Goal: Task Accomplishment & Management: Manage account settings

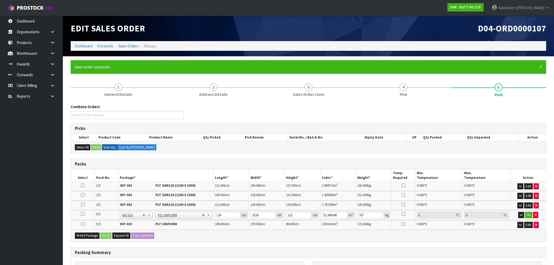
scroll to position [87, 0]
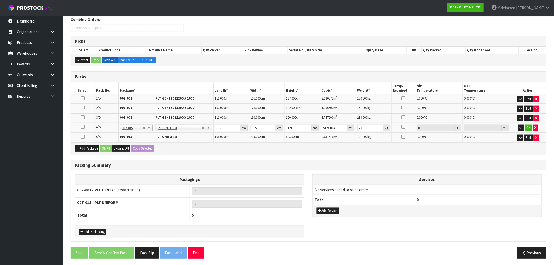
click at [233, 40] on h3 "Picks" at bounding box center [308, 41] width 467 height 5
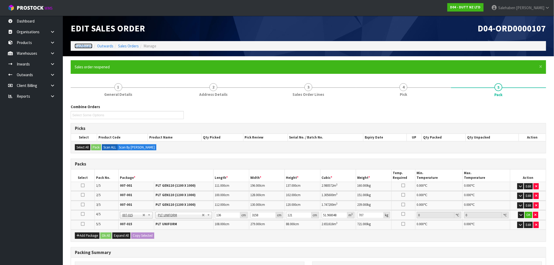
click at [80, 47] on link "Dashboard" at bounding box center [84, 45] width 18 height 5
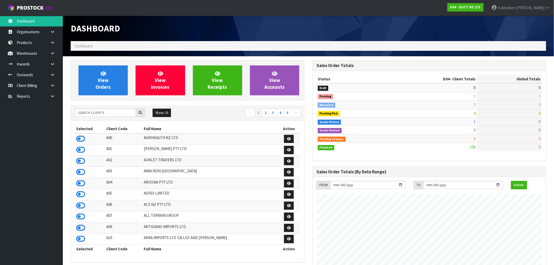
scroll to position [396, 242]
click at [97, 112] on input "text" at bounding box center [105, 113] width 61 height 8
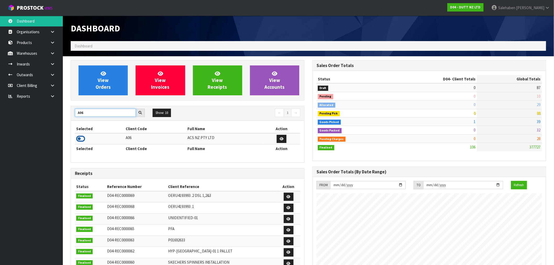
type input "A06"
click at [80, 139] on icon at bounding box center [80, 139] width 9 height 8
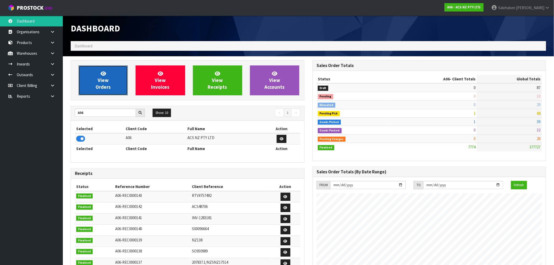
click at [109, 75] on link "View Orders" at bounding box center [102, 80] width 49 height 30
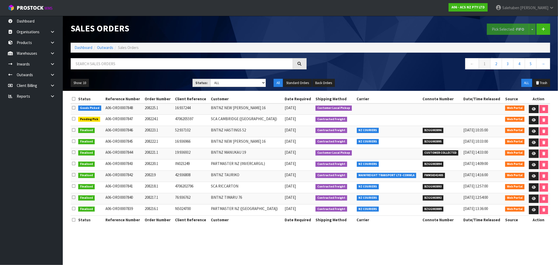
drag, startPoint x: 148, startPoint y: 57, endPoint x: 144, endPoint y: 61, distance: 5.4
click at [148, 58] on div "Sales Orders Pick Selected - FIFO Split button! FIFO - First In First Out FEFO …" at bounding box center [310, 53] width 487 height 75
click at [144, 61] on input "text" at bounding box center [182, 63] width 222 height 11
click at [534, 108] on icon at bounding box center [534, 108] width 4 height 3
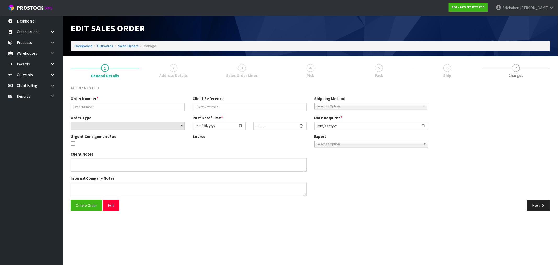
type input "208225.1"
type input "16:937244"
select select "number:0"
type input "2025-08-21"
type input "10:37:00.000"
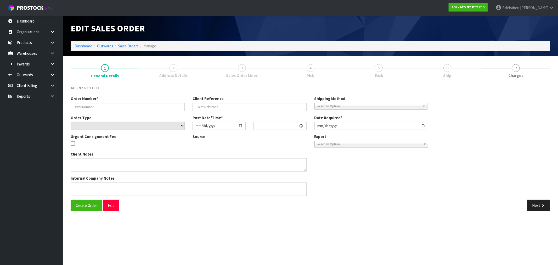
type input "2025-08-21"
type textarea "DC COURIERS TO COLLECT"
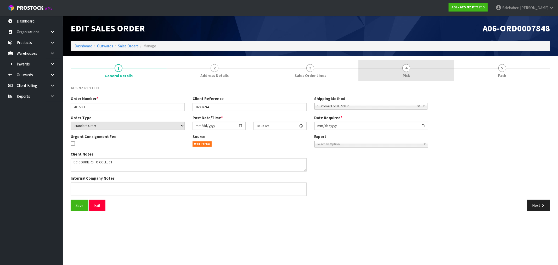
click at [408, 73] on span "Pick" at bounding box center [406, 75] width 7 height 5
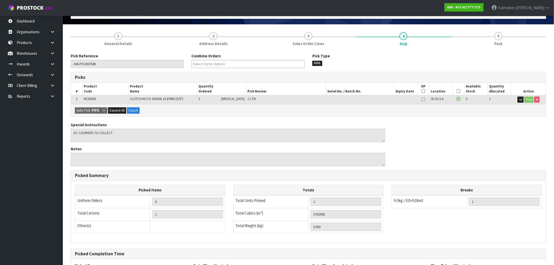
scroll to position [82, 0]
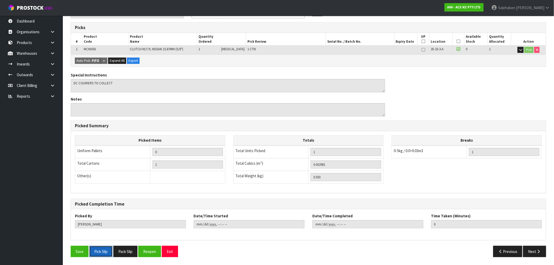
drag, startPoint x: 98, startPoint y: 254, endPoint x: 297, endPoint y: 111, distance: 244.6
click at [98, 254] on button "Pick Slip" at bounding box center [100, 251] width 23 height 11
click at [125, 250] on button "Pack Slip" at bounding box center [125, 251] width 24 height 11
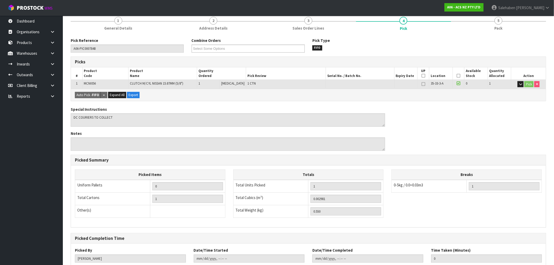
scroll to position [0, 0]
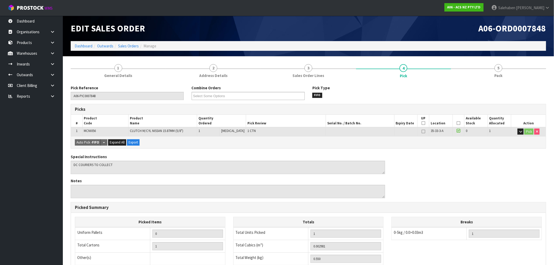
click at [457, 123] on icon at bounding box center [458, 123] width 4 height 0
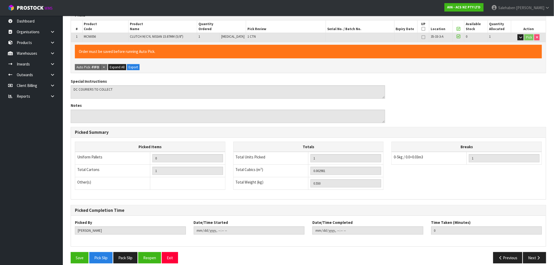
scroll to position [100, 0]
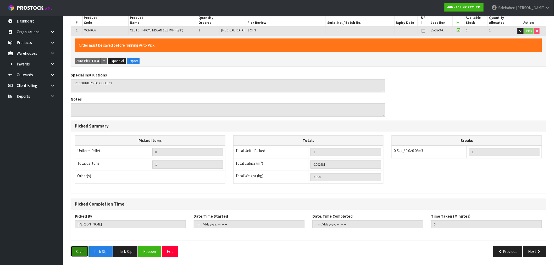
click at [76, 254] on button "Save" at bounding box center [80, 251] width 18 height 11
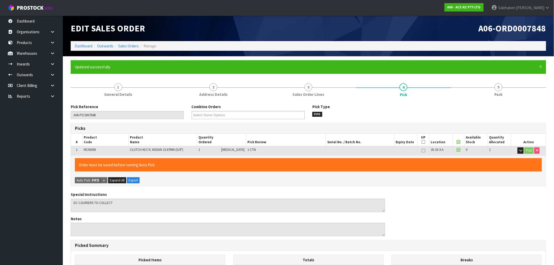
type input "Salehaben Patel"
type input "2025-08-21T11:38:21"
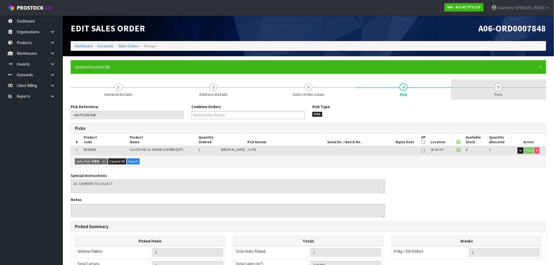
click at [497, 92] on span "Pack" at bounding box center [498, 94] width 8 height 5
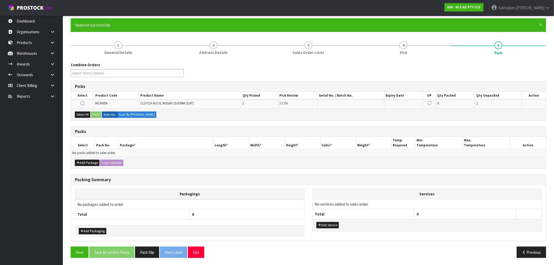
scroll to position [42, 0]
click at [79, 112] on button "Select All" at bounding box center [82, 114] width 15 height 6
click at [99, 112] on button "Pack" at bounding box center [96, 114] width 10 height 6
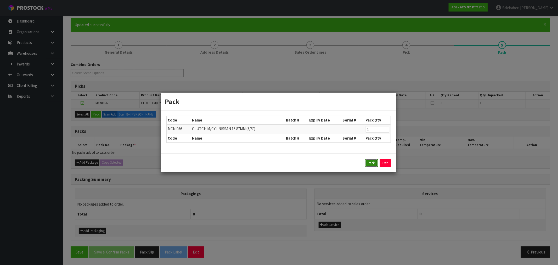
click at [373, 164] on button "Pack" at bounding box center [371, 163] width 13 height 8
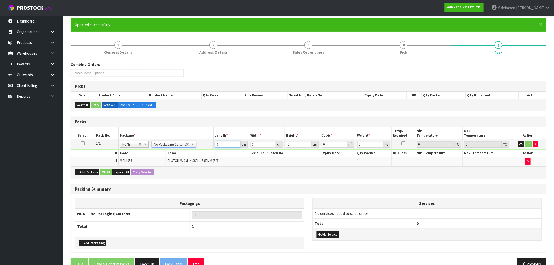
drag, startPoint x: 222, startPoint y: 145, endPoint x: 176, endPoint y: 156, distance: 47.5
click at [199, 150] on tbody "1/1 NONE 007-001 007-002 007-004 007-009 007-013 007-014 007-015 007-017 007-01…" at bounding box center [308, 152] width 475 height 26
type input "30"
type input "2"
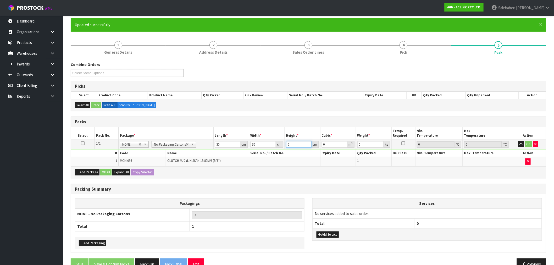
type input "0.0018"
type input "20"
type input "0.018"
type input "20"
type input "1"
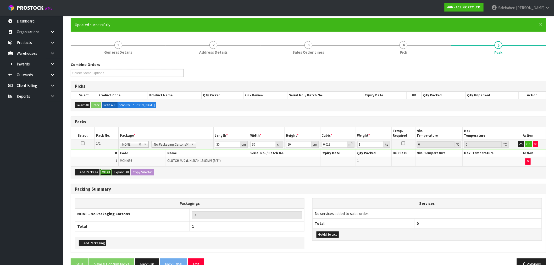
click at [106, 172] on button "Ok All" at bounding box center [105, 172] width 11 height 6
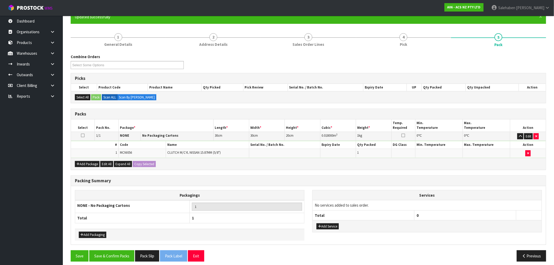
scroll to position [54, 0]
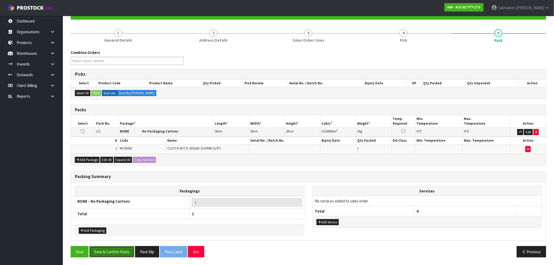
click at [110, 250] on button "Save & Confirm Packs" at bounding box center [111, 251] width 45 height 11
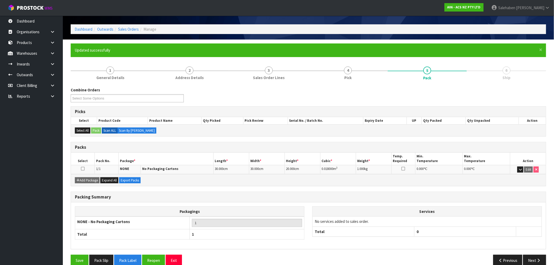
scroll to position [25, 0]
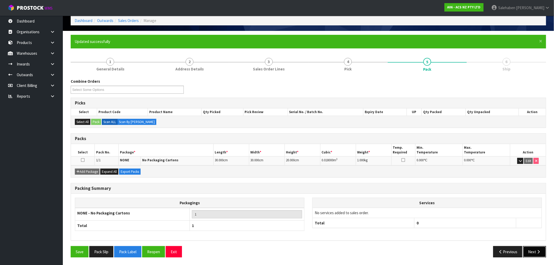
click at [540, 251] on icon "button" at bounding box center [538, 252] width 5 height 4
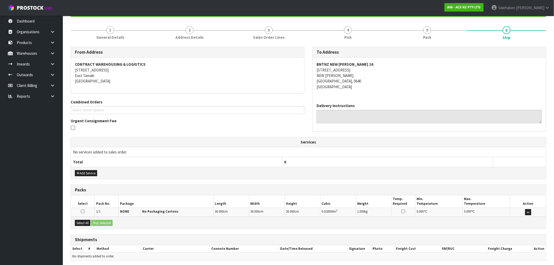
scroll to position [77, 0]
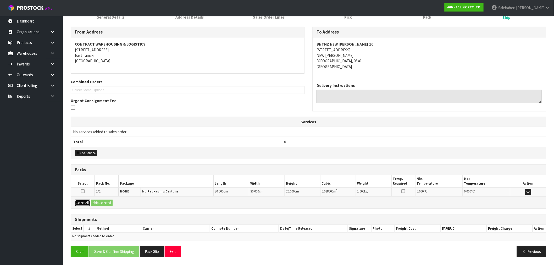
drag, startPoint x: 82, startPoint y: 201, endPoint x: 106, endPoint y: 200, distance: 23.6
click at [83, 201] on button "Select All" at bounding box center [82, 203] width 15 height 6
click at [108, 200] on button "Ship Selected" at bounding box center [101, 203] width 21 height 6
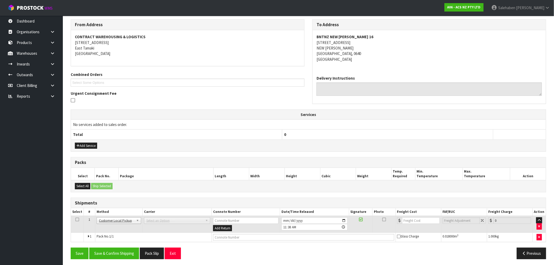
scroll to position [87, 0]
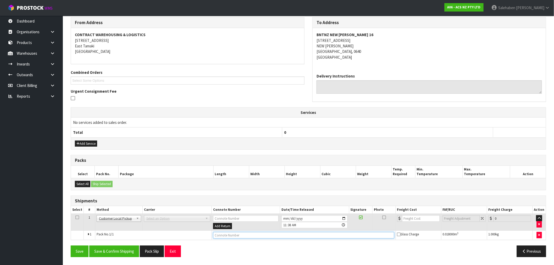
click at [230, 235] on input "text" at bounding box center [303, 235] width 181 height 7
type input "CUSTOMER COLLECTED"
click at [112, 251] on button "Save & Confirm Shipping" at bounding box center [114, 250] width 50 height 11
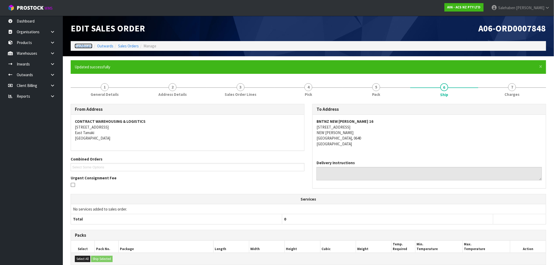
click at [84, 45] on link "Dashboard" at bounding box center [84, 45] width 18 height 5
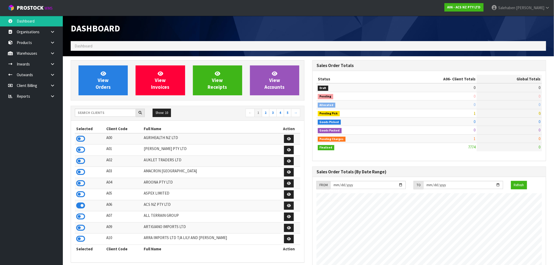
scroll to position [396, 242]
click at [100, 111] on input "text" at bounding box center [105, 113] width 61 height 8
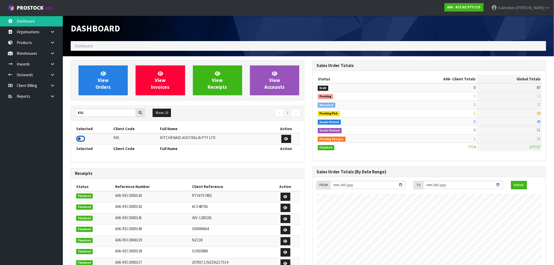
click at [81, 140] on icon at bounding box center [80, 139] width 9 height 8
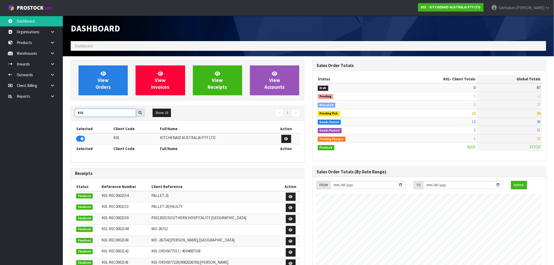
drag, startPoint x: 87, startPoint y: 115, endPoint x: 69, endPoint y: 120, distance: 17.9
click at [69, 120] on div "View Orders View Invoices View Receipts View Accounts K01 Show: 10 5 10 25 50 ←…" at bounding box center [188, 213] width 242 height 306
click at [83, 140] on icon at bounding box center [80, 139] width 9 height 8
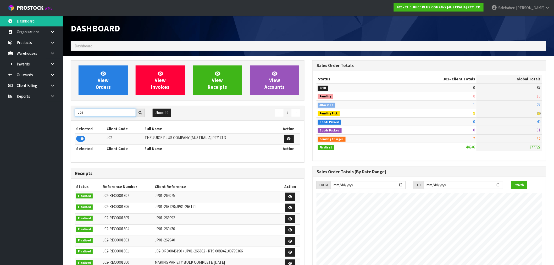
drag, startPoint x: 86, startPoint y: 112, endPoint x: 61, endPoint y: 118, distance: 25.1
click at [62, 118] on body "Toggle navigation ProStock WMS J02 - THE JUICE PLUS COMPANY [AUSTRALIA] PTY LTD…" at bounding box center [277, 132] width 554 height 265
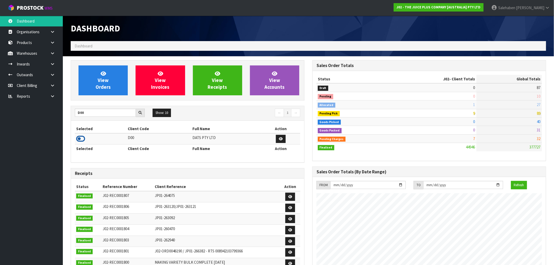
click at [78, 139] on icon at bounding box center [80, 139] width 9 height 8
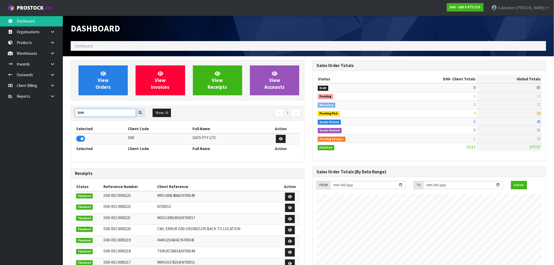
click at [38, 116] on body "Toggle navigation ProStock WMS D00 - DATS PTY LTD Salehaben Patel Logout Dashbo…" at bounding box center [277, 132] width 554 height 265
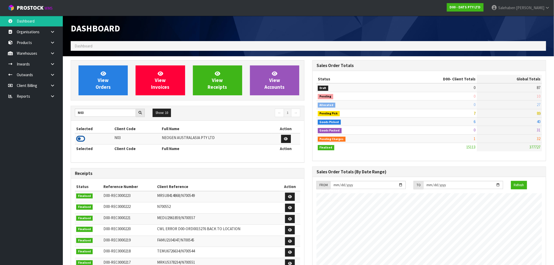
click at [78, 139] on icon at bounding box center [80, 139] width 9 height 8
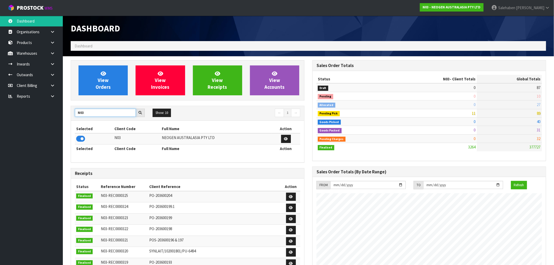
drag, startPoint x: 88, startPoint y: 110, endPoint x: 41, endPoint y: 124, distance: 49.4
click at [42, 124] on body "Toggle navigation ProStock WMS N03 - NEOGEN AUSTRALASIA PTY LTD Salehaben Patel…" at bounding box center [277, 132] width 554 height 265
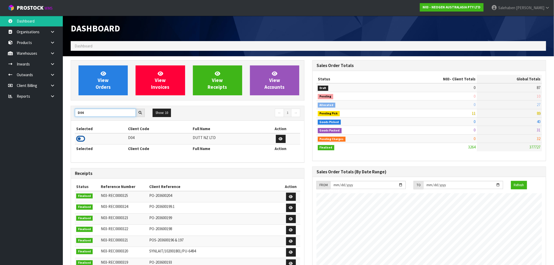
type input "D04"
click at [81, 139] on icon at bounding box center [80, 139] width 9 height 8
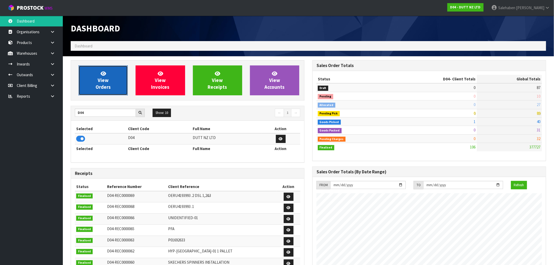
click at [100, 86] on span "View Orders" at bounding box center [103, 80] width 15 height 20
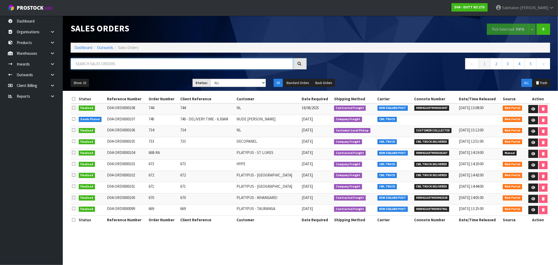
click at [94, 67] on input "text" at bounding box center [182, 63] width 222 height 11
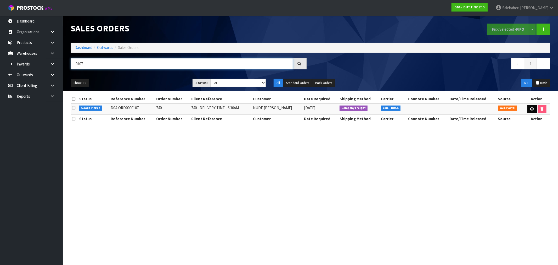
type input "0107"
click at [531, 108] on icon at bounding box center [532, 108] width 4 height 3
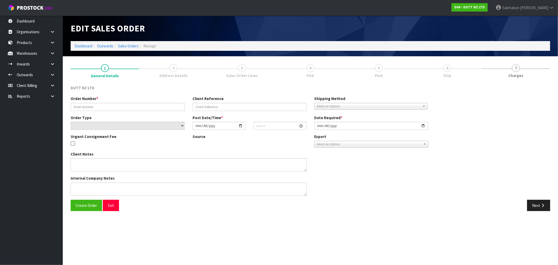
type input "740"
type input "740 - DELIVERY TIME - 6.30AM"
select select "number:0"
type input "2025-08-15"
type input "10:23:00.000"
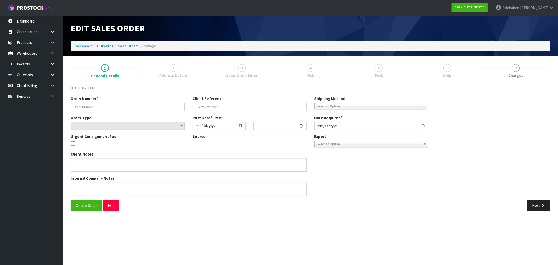
type input "2025-08-20"
type textarea "TAILGATE/ PALLET JACK DELIVERY TO STORE PLEASE CONTACT THE SITE CONTACT ON ARRI…"
type textarea "REPRINTED - AFTER UOM IS CHANGED"
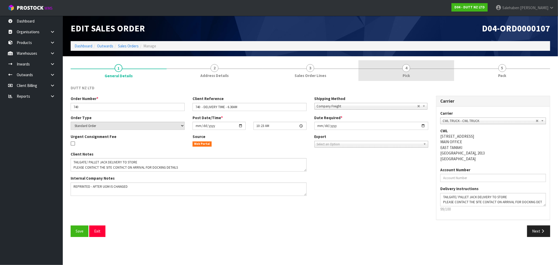
click at [407, 71] on span "4" at bounding box center [406, 68] width 8 height 8
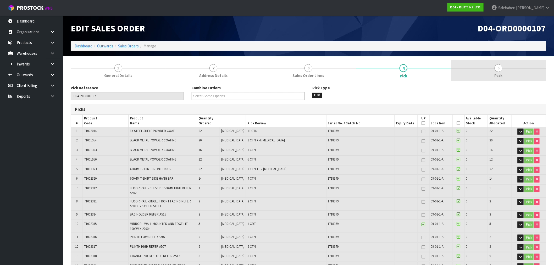
click at [497, 71] on span "5" at bounding box center [498, 68] width 8 height 8
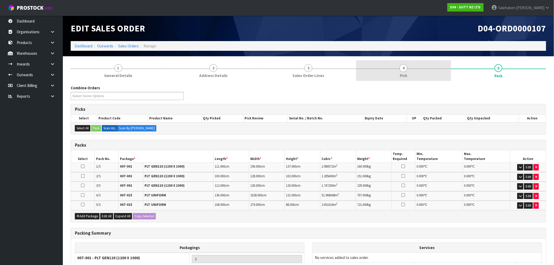
click at [407, 71] on link "4 Pick" at bounding box center [403, 70] width 95 height 21
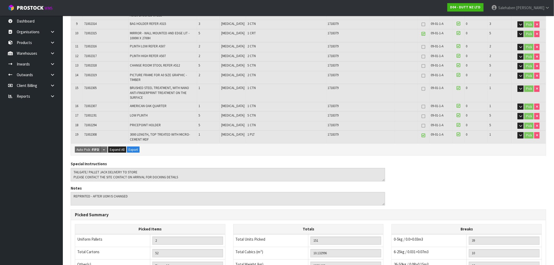
scroll to position [232, 0]
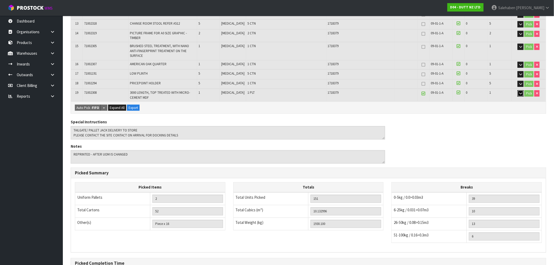
click at [520, 92] on icon "button" at bounding box center [520, 93] width 3 height 3
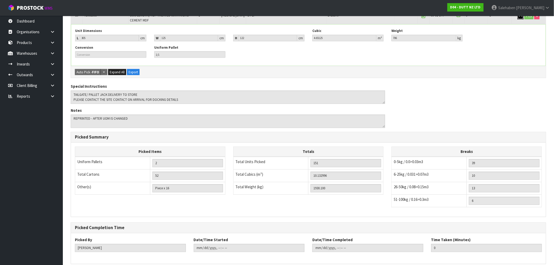
scroll to position [319, 0]
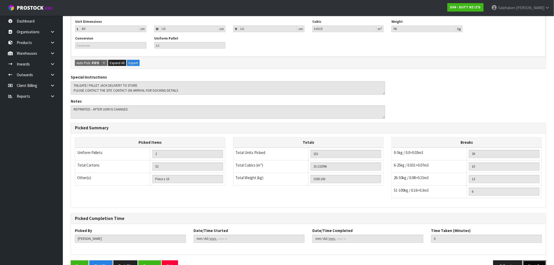
click at [531, 260] on button "Next" at bounding box center [534, 265] width 23 height 11
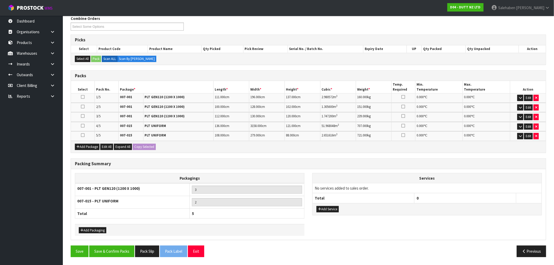
scroll to position [0, 0]
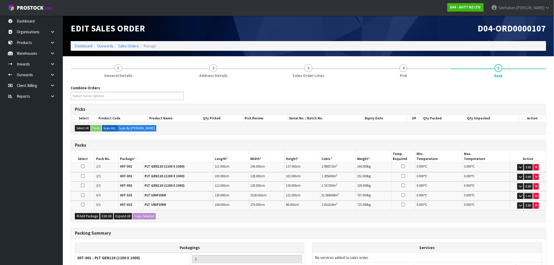
click at [527, 193] on button "Edit" at bounding box center [528, 196] width 9 height 6
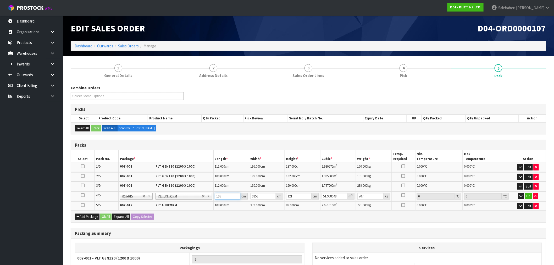
drag, startPoint x: 223, startPoint y: 194, endPoint x: 211, endPoint y: 199, distance: 13.0
click at [211, 199] on tr "4/5 NONE 007-001 007-002 007-004 007-009 007-013 007-014 007-015 007-017 007-01…" at bounding box center [308, 196] width 475 height 10
type input "3"
type input "1.146354"
type input "30"
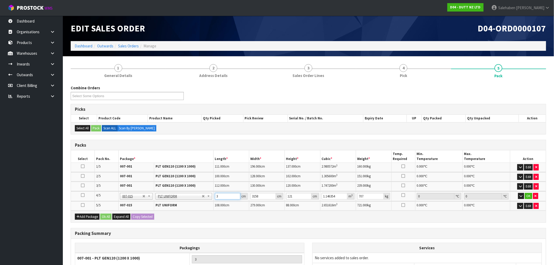
type input "11.46354"
type input "305"
type input "116.54599"
type input "305"
type input "1"
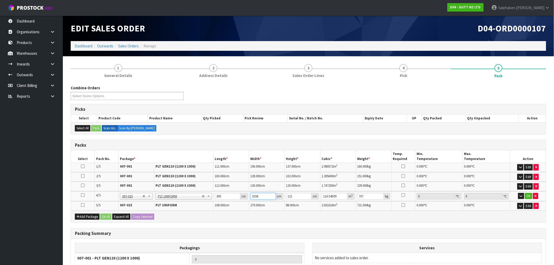
type input "0.036905"
type input "12"
type input "0.44286"
type input "125"
type input "4.613125"
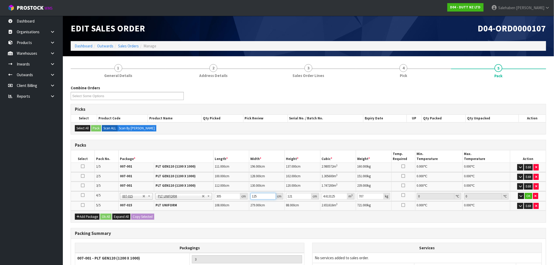
type input "125"
type input "1"
type input "0.038125"
type input "12"
type input "0.4575"
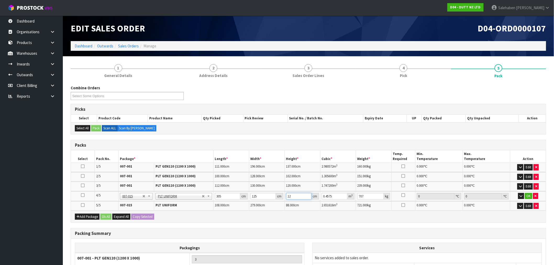
type input "121"
type input "4.613125"
click at [530, 193] on button "OK" at bounding box center [528, 196] width 7 height 6
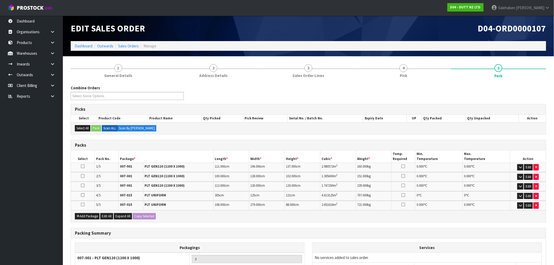
click at [307, 228] on div "Combine Orders D04-ORD0000107 Select Some Options Picks Select Product Code Pro…" at bounding box center [308, 207] width 475 height 245
click at [82, 48] on link "Dashboard" at bounding box center [84, 45] width 18 height 5
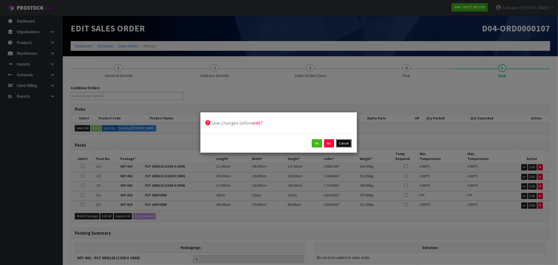
click at [346, 143] on button "Cancel" at bounding box center [343, 143] width 15 height 8
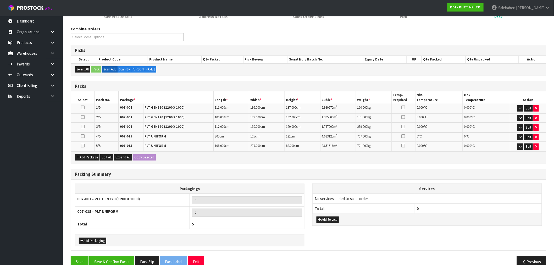
scroll to position [69, 0]
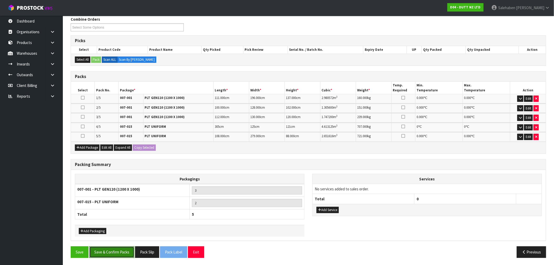
click at [127, 252] on button "Save & Confirm Packs" at bounding box center [111, 251] width 45 height 11
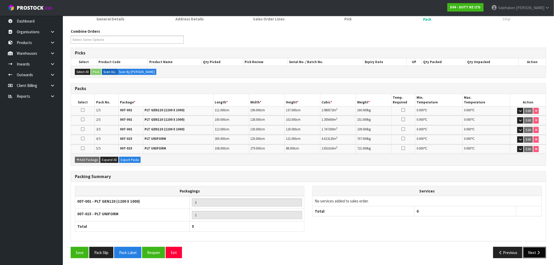
click at [537, 250] on icon "button" at bounding box center [538, 252] width 5 height 4
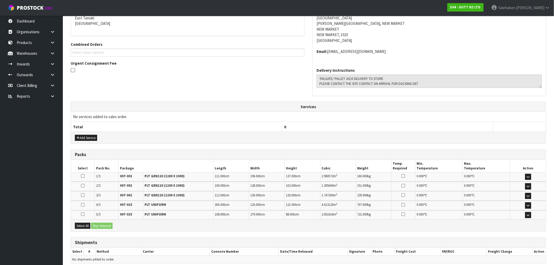
scroll to position [137, 0]
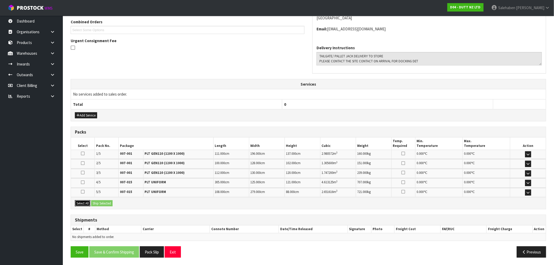
click at [81, 204] on button "Select All" at bounding box center [82, 203] width 15 height 6
click at [101, 203] on button "Ship Selected" at bounding box center [101, 203] width 21 height 6
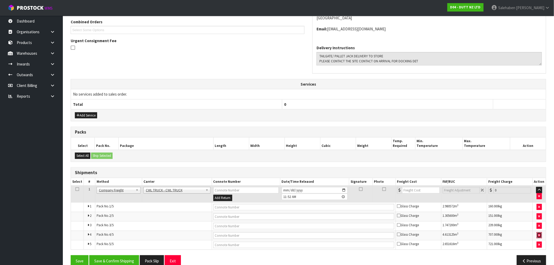
click at [542, 234] on button "button" at bounding box center [538, 235] width 5 height 6
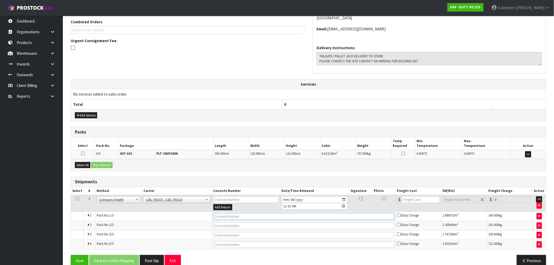
click at [227, 218] on input "text" at bounding box center [303, 216] width 181 height 7
type input "CWL TRUCK DELIVERED"
click at [412, 201] on input "number" at bounding box center [421, 199] width 38 height 7
type input "1031.29"
click at [81, 166] on button "Select All" at bounding box center [82, 165] width 15 height 6
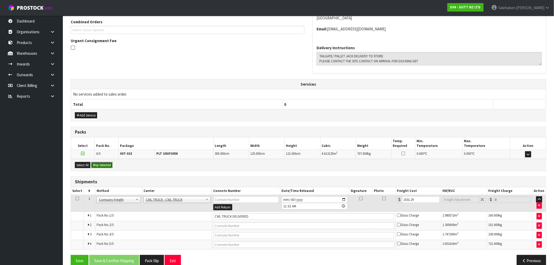
click at [99, 166] on button "Ship Selected" at bounding box center [101, 165] width 21 height 6
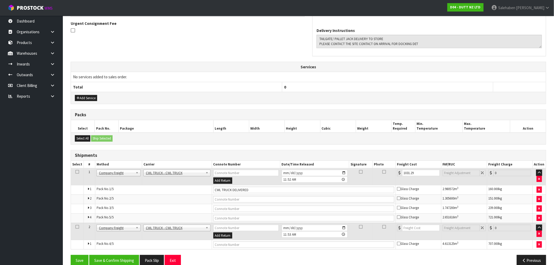
scroll to position [164, 0]
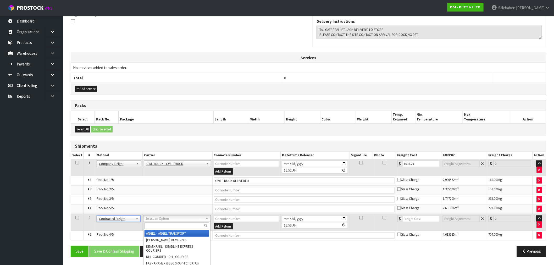
click at [162, 227] on input "text" at bounding box center [176, 225] width 64 height 7
type input "angel"
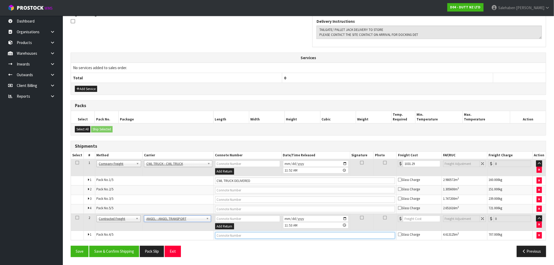
click at [225, 236] on input "text" at bounding box center [305, 235] width 180 height 7
type input "ANGEL TRANSPORT DELIVERED"
click at [414, 216] on input "number" at bounding box center [421, 218] width 37 height 7
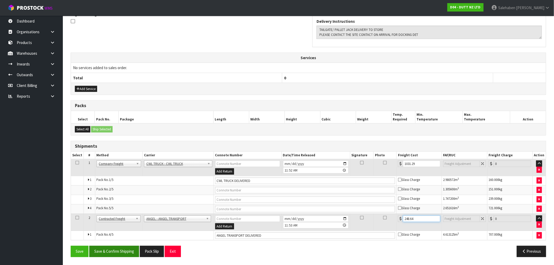
type input "248.64"
click at [111, 252] on button "Save & Confirm Shipping" at bounding box center [114, 251] width 50 height 11
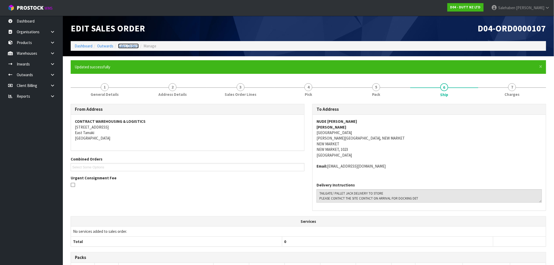
click at [125, 48] on link "Sales Orders" at bounding box center [128, 45] width 21 height 5
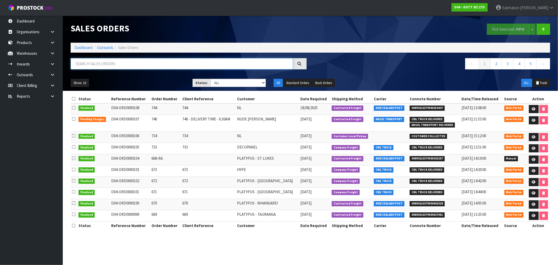
click at [116, 64] on input "text" at bounding box center [182, 63] width 222 height 11
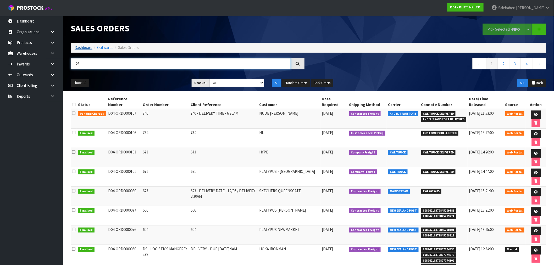
type input "23"
click at [87, 47] on link "Dashboard" at bounding box center [84, 47] width 18 height 5
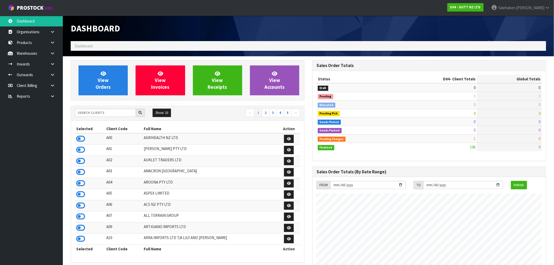
scroll to position [396, 242]
click at [99, 113] on input "text" at bounding box center [105, 113] width 61 height 8
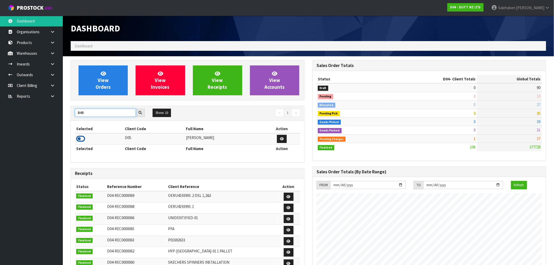
type input "D05"
click at [82, 139] on icon at bounding box center [80, 139] width 9 height 8
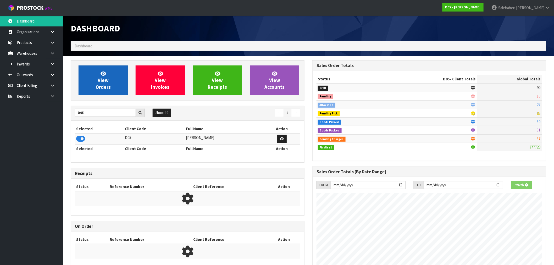
scroll to position [326, 242]
click at [111, 82] on link "View Orders" at bounding box center [102, 80] width 49 height 30
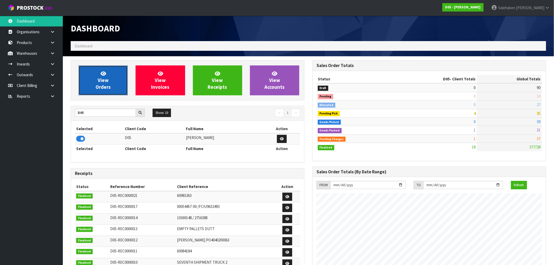
scroll to position [458, 242]
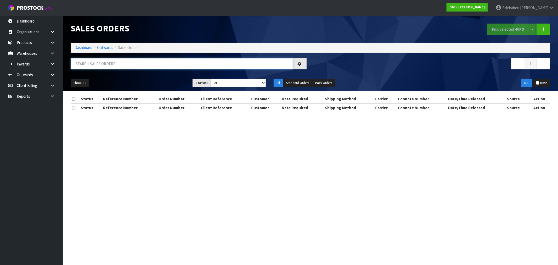
click at [99, 63] on input "text" at bounding box center [182, 63] width 222 height 11
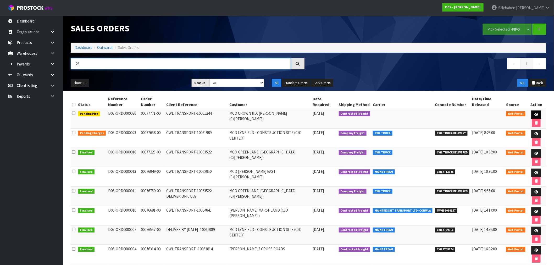
type input "23"
click at [534, 114] on icon at bounding box center [536, 114] width 4 height 3
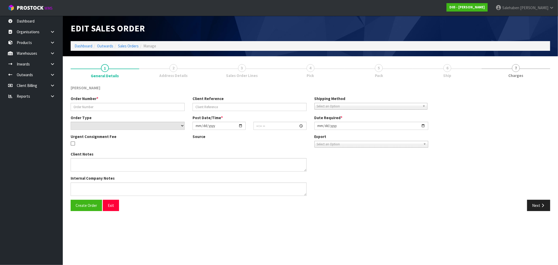
type input "00077771-00"
type input "CWL TRANSPORT-10061244"
select select "number:0"
type input "2025-08-21"
type input "08:10:00.000"
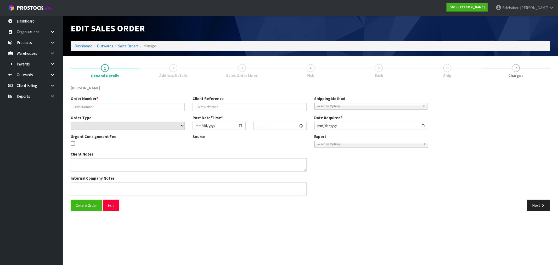
type input "2025-08-29"
type textarea "PLEASE DELIVER TO SITE BY THE 29/08"
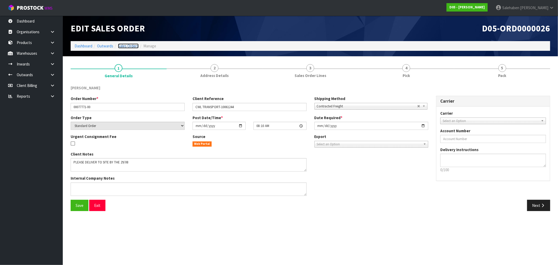
click at [127, 46] on link "Sales Orders" at bounding box center [128, 45] width 21 height 5
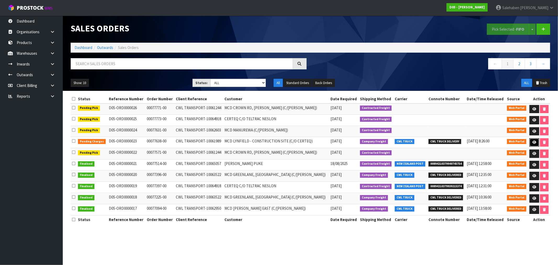
click at [534, 141] on link at bounding box center [535, 142] width 10 height 8
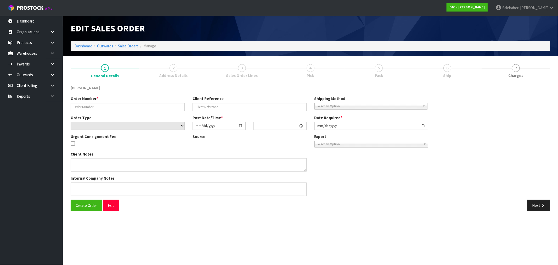
type input "00077638-00"
type input "CWL TRANSPORT-10061989"
select select "number:0"
type input "2025-08-19"
type input "14:34:00.000"
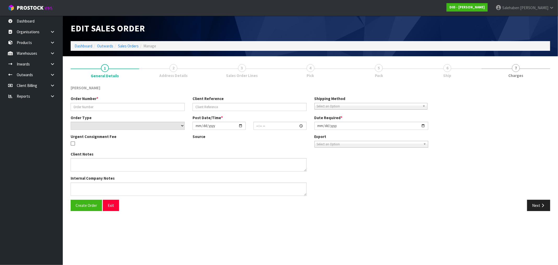
type input "2025-08-19"
type textarea "PLEASE DELIVER 20/08/2025 URGENT"
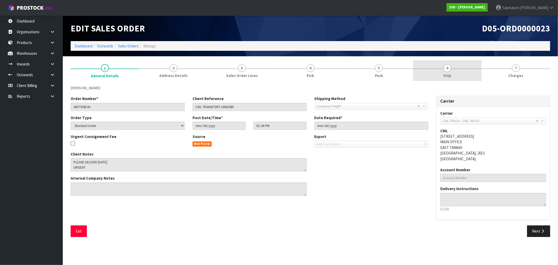
click at [448, 70] on span "6" at bounding box center [448, 68] width 8 height 8
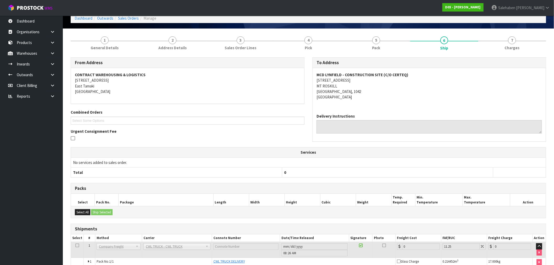
scroll to position [54, 0]
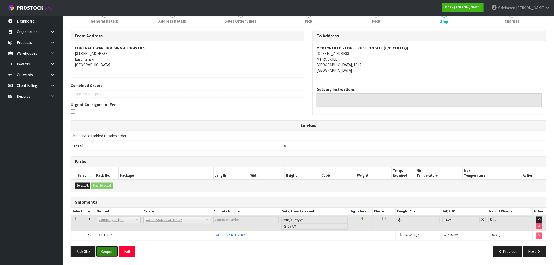
click at [106, 252] on button "Reopen" at bounding box center [107, 251] width 23 height 11
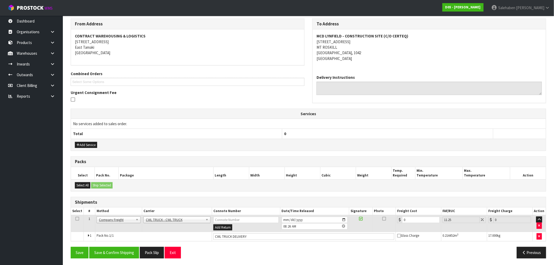
scroll to position [87, 0]
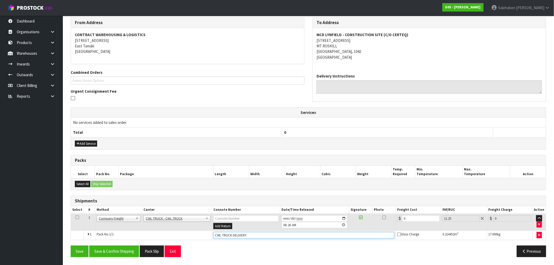
click at [255, 238] on input "CWL TRUCK DELIVERY" at bounding box center [303, 235] width 181 height 7
type input "CWL TRUCK DELIVERED"
drag, startPoint x: 413, startPoint y: 220, endPoint x: 392, endPoint y: 222, distance: 20.5
click at [393, 221] on tr "1 Client Local Pickup Customer Local Pickup Company Freight Contracted Freight …" at bounding box center [308, 222] width 475 height 17
type input "3"
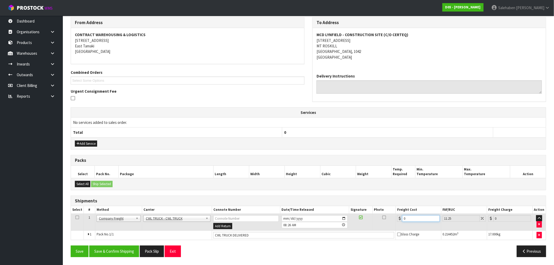
type input "3.34"
type input "30"
type input "33.38"
type input "30.00"
click at [110, 251] on button "Save & Confirm Shipping" at bounding box center [114, 250] width 50 height 11
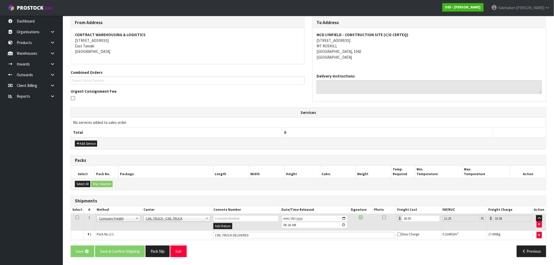
scroll to position [0, 0]
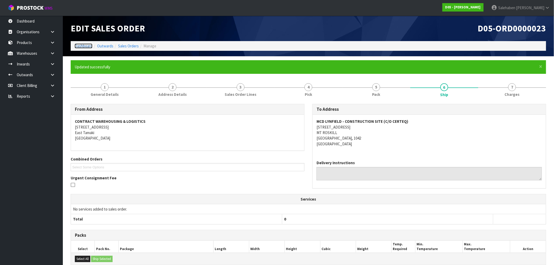
click at [80, 47] on link "Dashboard" at bounding box center [84, 45] width 18 height 5
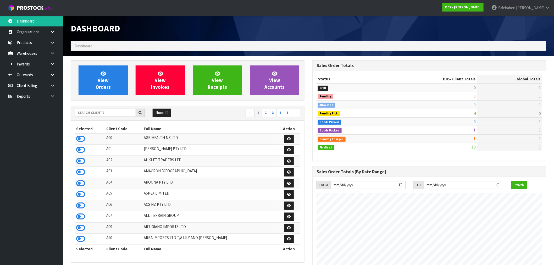
scroll to position [396, 242]
click at [98, 113] on input "text" at bounding box center [105, 113] width 61 height 8
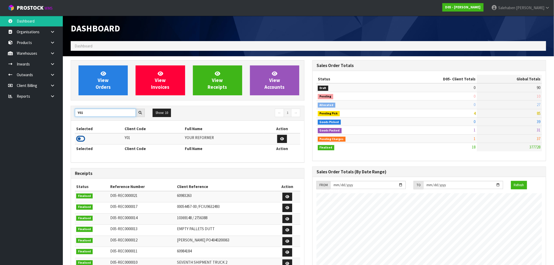
type input "Y01"
click at [82, 139] on icon at bounding box center [80, 139] width 9 height 8
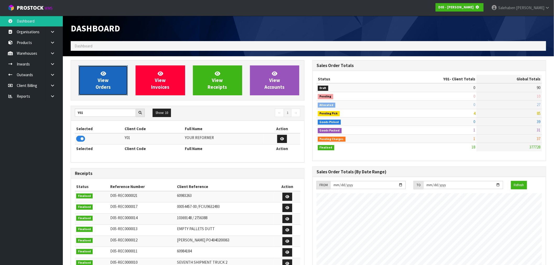
scroll to position [261339, 261424]
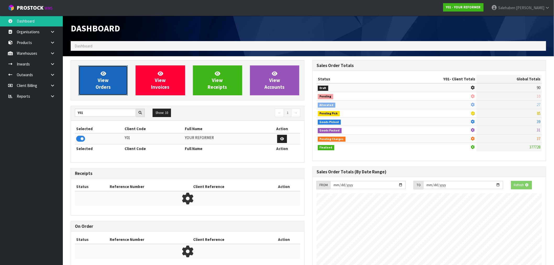
click at [102, 87] on span "View Orders" at bounding box center [103, 80] width 15 height 20
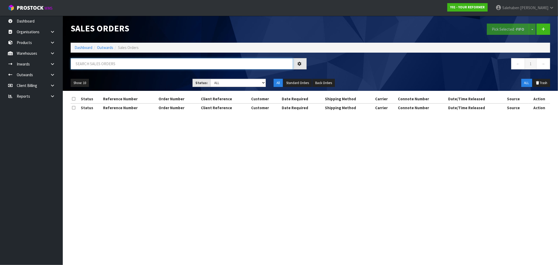
click at [94, 63] on input "text" at bounding box center [182, 63] width 222 height 11
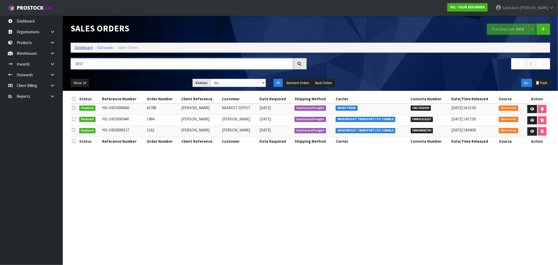
type input "0157"
click at [87, 46] on link "Dashboard" at bounding box center [84, 47] width 18 height 5
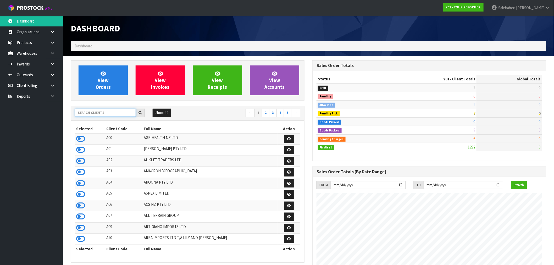
click at [96, 113] on input "text" at bounding box center [105, 113] width 61 height 8
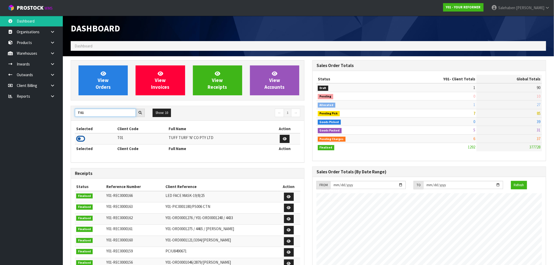
type input "T01"
click at [80, 139] on icon at bounding box center [80, 139] width 9 height 8
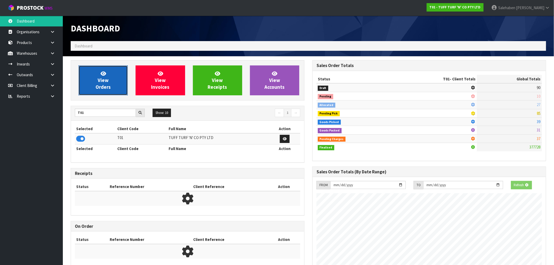
scroll to position [261339, 261424]
click at [102, 88] on span "View Orders" at bounding box center [103, 80] width 15 height 20
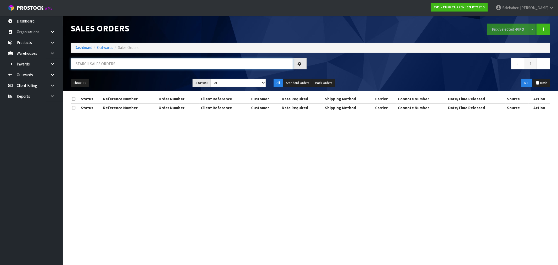
click at [91, 62] on input "text" at bounding box center [182, 63] width 222 height 11
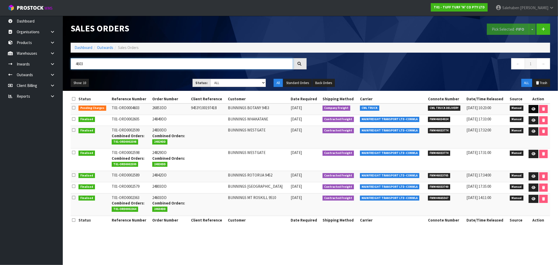
type input "4603"
click at [532, 108] on icon at bounding box center [534, 108] width 4 height 3
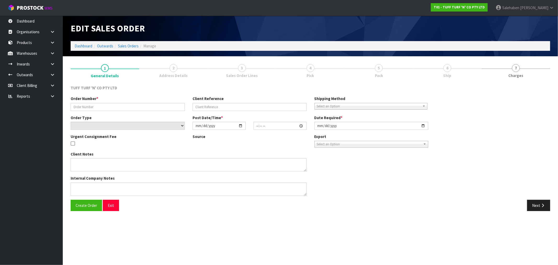
type input "26853DD"
type input "9453Y100197418"
select select "number:0"
type input "2025-08-18"
type input "12:44:00.000"
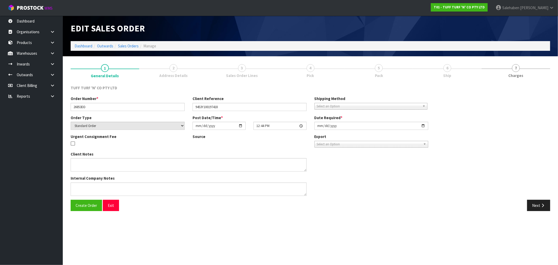
type input "2025-08-19"
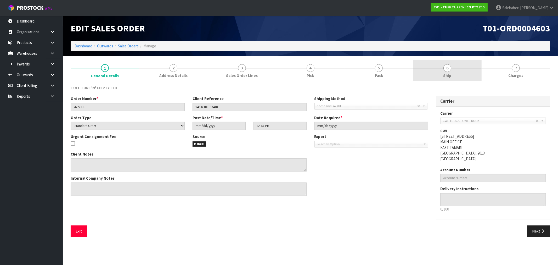
click at [448, 69] on span "6" at bounding box center [448, 68] width 8 height 8
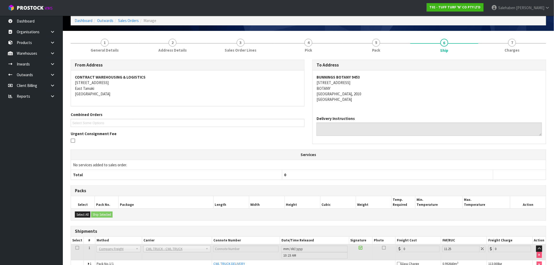
scroll to position [54, 0]
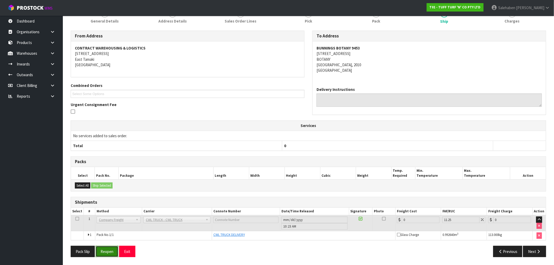
click at [107, 252] on button "Reopen" at bounding box center [107, 251] width 23 height 11
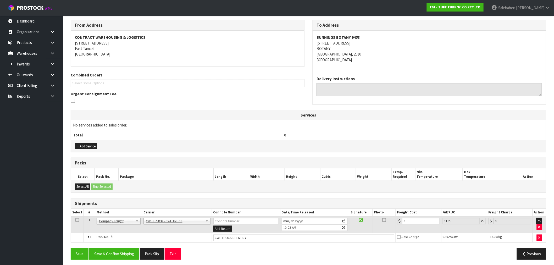
scroll to position [87, 0]
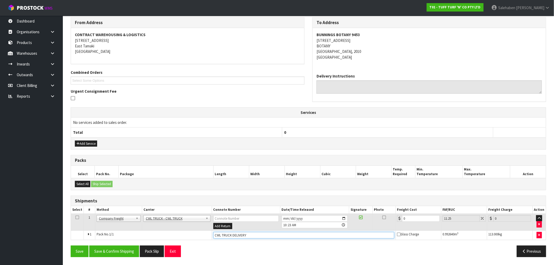
click at [260, 233] on input "CWL TRUCK DELIVERY" at bounding box center [303, 235] width 181 height 7
type input "CWL TRUCK DELIVERED"
drag, startPoint x: 409, startPoint y: 219, endPoint x: 388, endPoint y: 229, distance: 23.1
click at [389, 229] on tr "1 Client Local Pickup Customer Local Pickup Company Freight Contracted Freight …" at bounding box center [308, 222] width 475 height 17
type input "7"
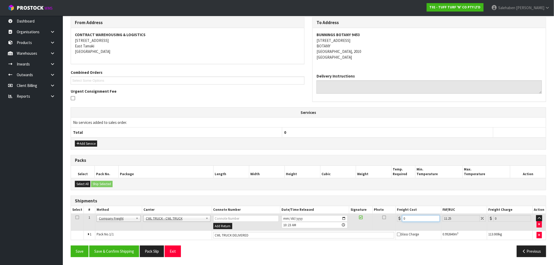
type input "7.79"
type input "76"
type input "84.55"
type input "76.4"
type input "85"
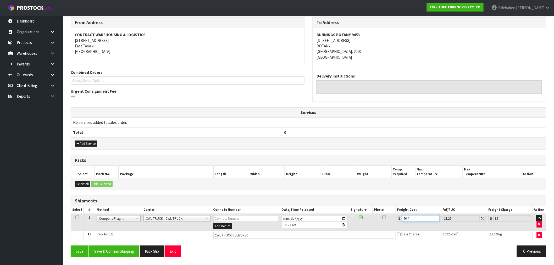
type input "76.43"
type input "85.03"
type input "76.43"
click at [120, 254] on button "Save & Confirm Shipping" at bounding box center [114, 250] width 50 height 11
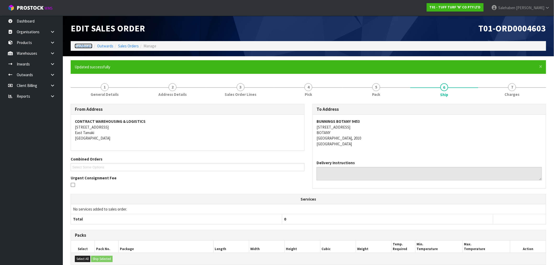
click at [78, 44] on link "Dashboard" at bounding box center [84, 45] width 18 height 5
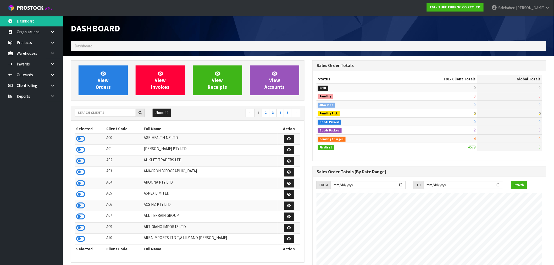
scroll to position [396, 242]
click at [110, 111] on input "text" at bounding box center [105, 113] width 61 height 8
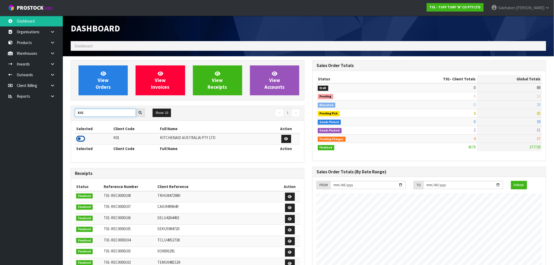
type input "K01"
click at [80, 136] on icon at bounding box center [80, 139] width 9 height 8
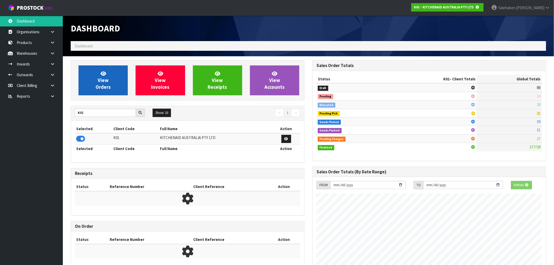
scroll to position [261339, 261424]
click at [100, 81] on span "View Orders" at bounding box center [103, 80] width 15 height 20
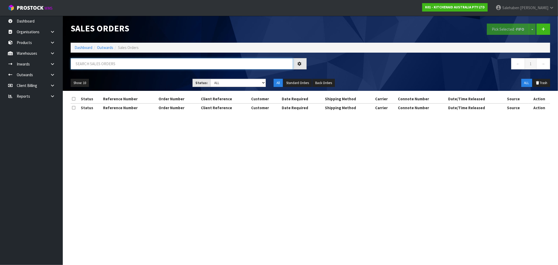
click at [93, 59] on input "text" at bounding box center [182, 63] width 222 height 11
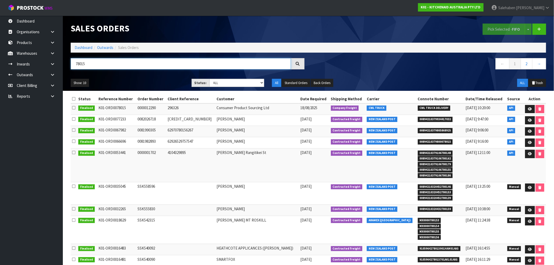
type input "78015"
click at [312, 19] on div "Pick Selected - FIFO Split button! FIFO - First In First Out FEFO - First Expir…" at bounding box center [429, 29] width 242 height 27
click at [528, 109] on icon at bounding box center [530, 108] width 4 height 3
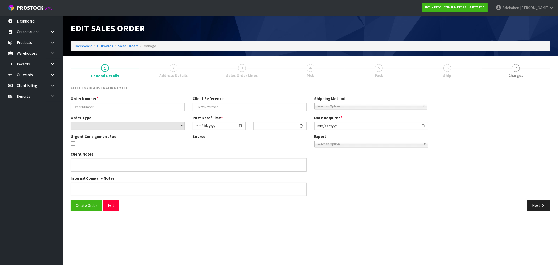
type input "0000012290"
type input "296326"
select select "number:0"
type input "2025-08-18"
type input "11:30:29.000"
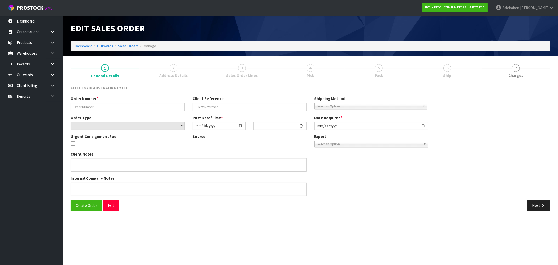
type input "2025-08-18"
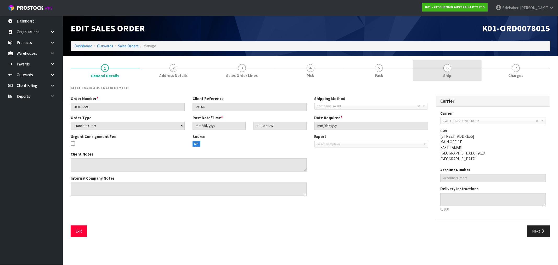
click at [451, 70] on link "6 Ship" at bounding box center [447, 70] width 69 height 21
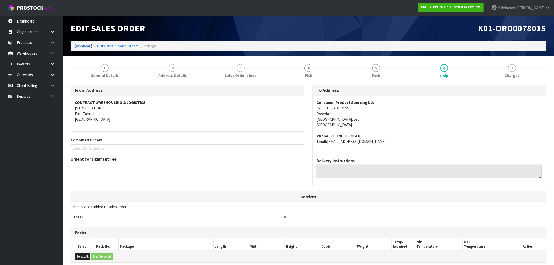
click at [85, 45] on link "Dashboard" at bounding box center [84, 45] width 18 height 5
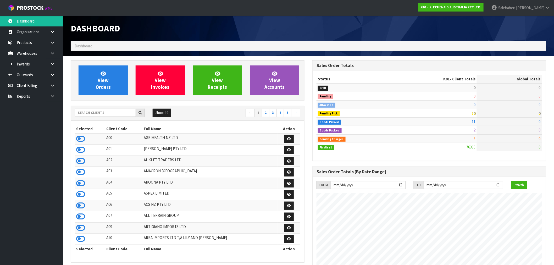
scroll to position [396, 242]
click at [102, 113] on input "text" at bounding box center [105, 113] width 61 height 8
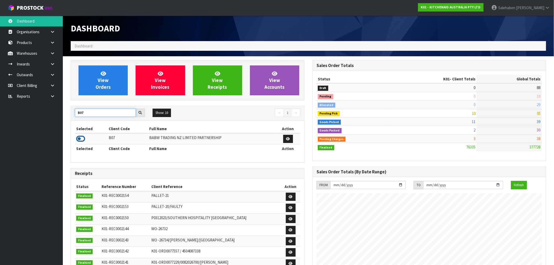
type input "B07"
click at [78, 139] on icon at bounding box center [80, 139] width 9 height 8
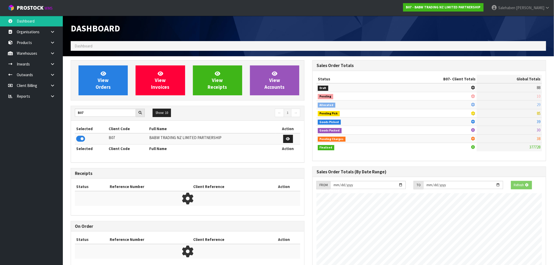
scroll to position [326, 242]
click at [92, 89] on link "View Orders" at bounding box center [102, 80] width 49 height 30
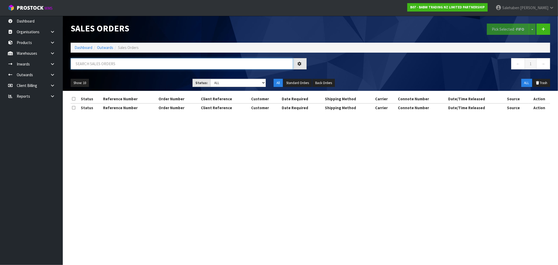
click at [90, 66] on input "text" at bounding box center [182, 63] width 222 height 11
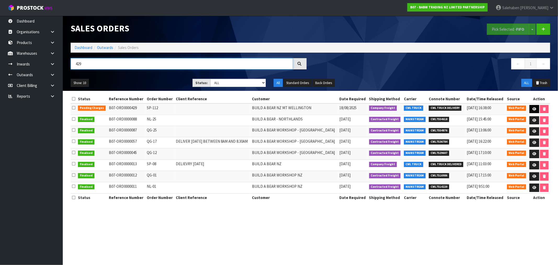
type input "429"
click at [535, 108] on icon at bounding box center [534, 108] width 4 height 3
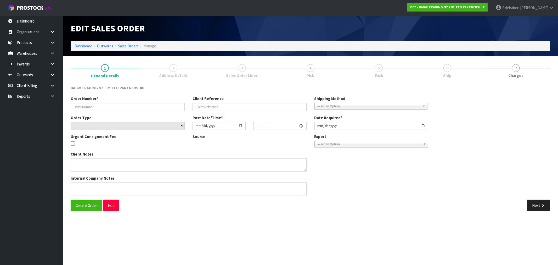
type input "SP-112"
select select "number:0"
type input "2025-08-18"
type input "13:25:00.000"
type input "2025-08-18"
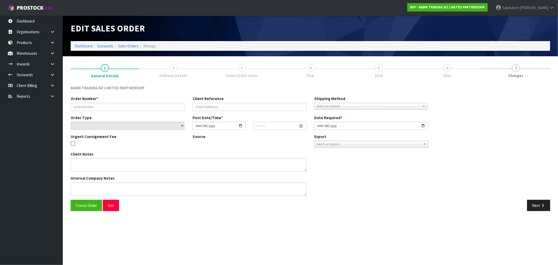
type textarea "CALL/MESSGAE AFTERNOON PRIOR TO MORNING DELIVERY - FRANKI 0273810540, TO MAKE S…"
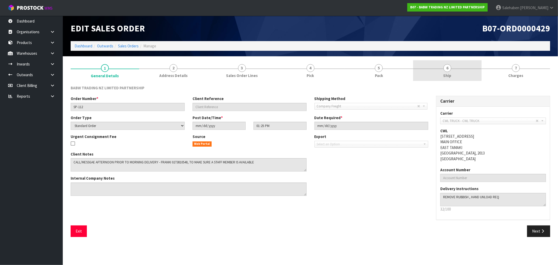
click at [448, 78] on span "Ship" at bounding box center [448, 75] width 8 height 5
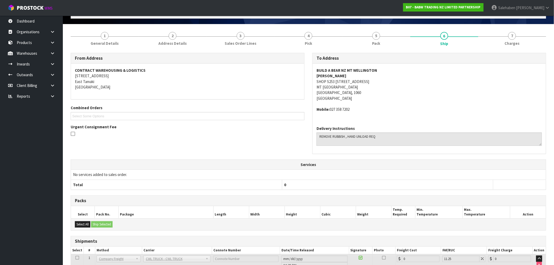
scroll to position [71, 0]
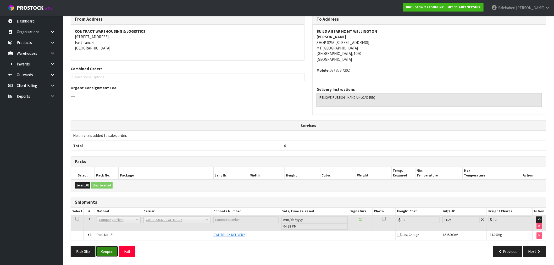
click at [105, 251] on button "Reopen" at bounding box center [107, 251] width 23 height 11
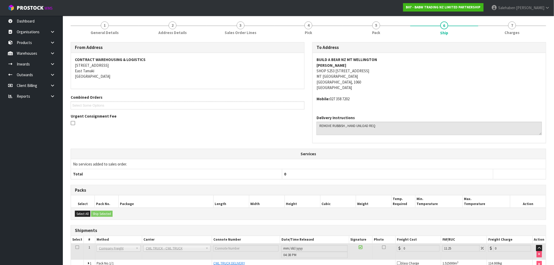
scroll to position [87, 0]
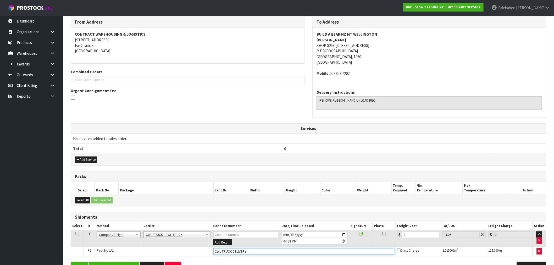
click at [266, 250] on input "CWL TRUCK DELIVERY" at bounding box center [303, 251] width 181 height 7
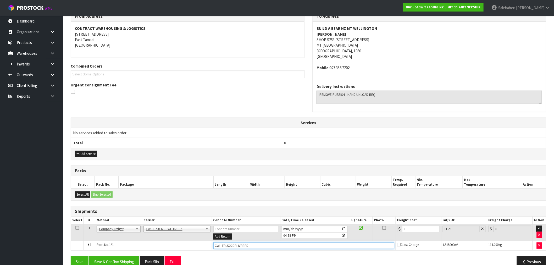
scroll to position [103, 0]
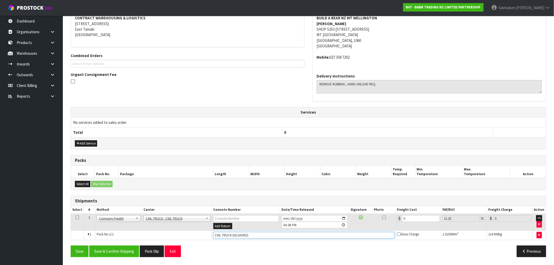
type input "CWL TRUCK DELIVERED"
drag, startPoint x: 407, startPoint y: 216, endPoint x: 350, endPoint y: 240, distance: 62.0
click at [377, 228] on tr "1 Client Local Pickup Customer Local Pickup Company Freight Contracted Freight …" at bounding box center [308, 222] width 475 height 17
type input "1"
type input "1.11"
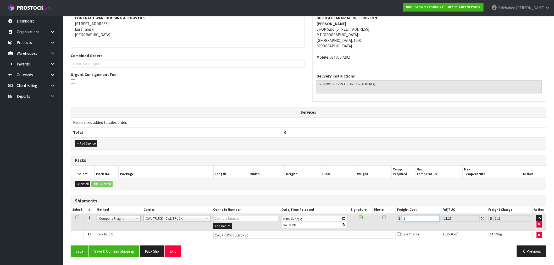
type input "10"
type input "11.13"
type input "102"
type input "113.48"
type input "102.9"
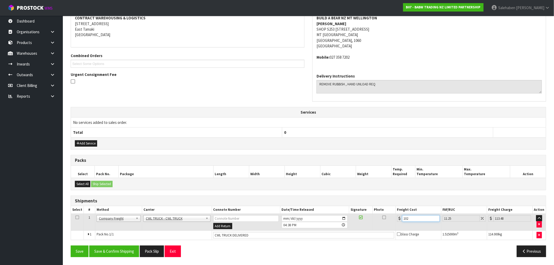
type input "114.48"
type input "102.90"
click at [107, 252] on button "Save & Confirm Shipping" at bounding box center [114, 250] width 50 height 11
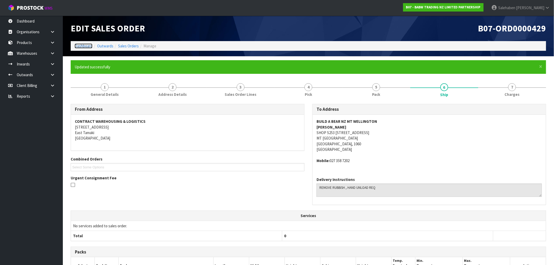
click at [83, 45] on link "Dashboard" at bounding box center [84, 45] width 18 height 5
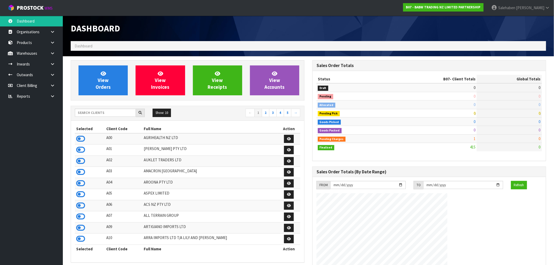
scroll to position [396, 242]
click at [91, 114] on input "text" at bounding box center [105, 113] width 61 height 8
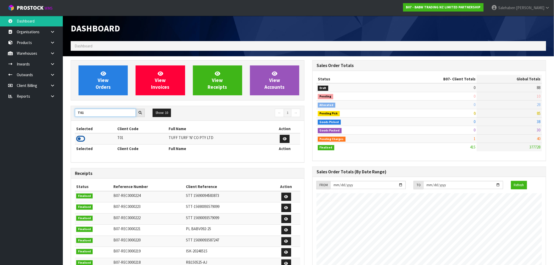
type input "T01"
click at [79, 138] on icon at bounding box center [80, 139] width 9 height 8
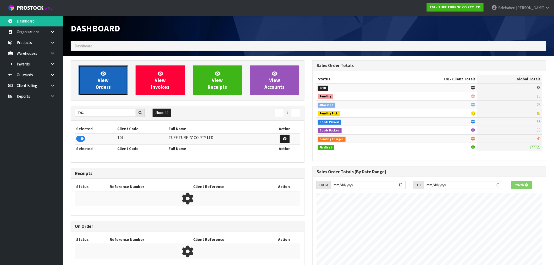
scroll to position [326, 242]
click at [93, 80] on link "View Orders" at bounding box center [102, 80] width 49 height 30
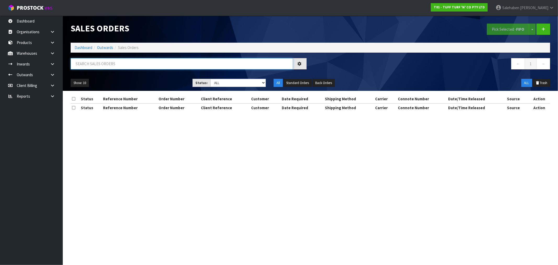
click at [87, 67] on input "text" at bounding box center [182, 63] width 222 height 11
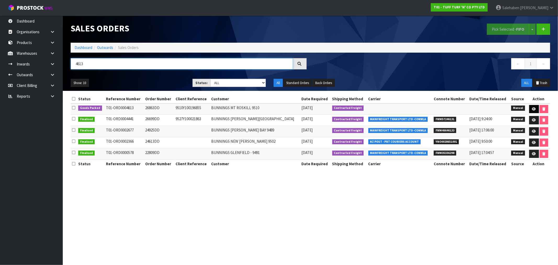
type input "4613"
click at [533, 108] on icon at bounding box center [534, 108] width 4 height 3
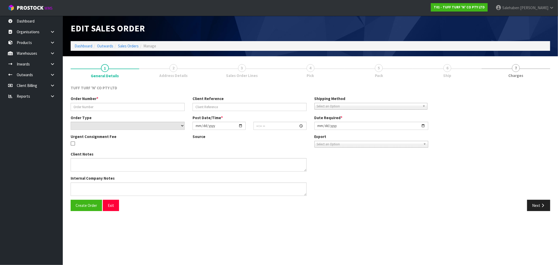
type input "26863DD"
type input "9510Y100196855"
select select "number:0"
type input "2025-08-18"
type input "13:15:00.000"
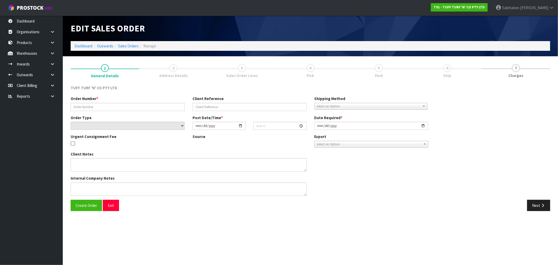
type input "2025-08-19"
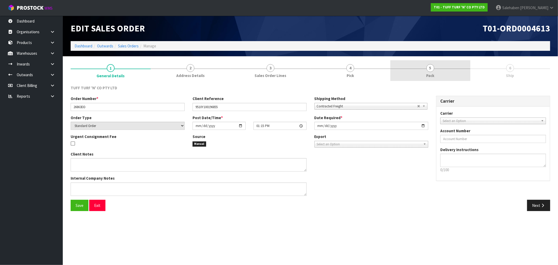
click at [434, 71] on link "5 Pack" at bounding box center [430, 70] width 80 height 21
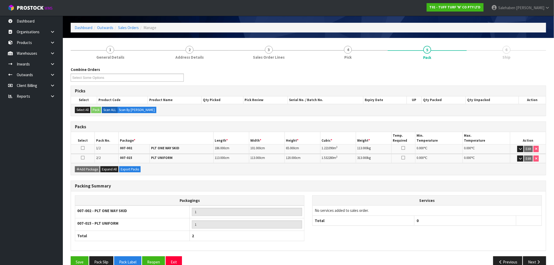
scroll to position [28, 0]
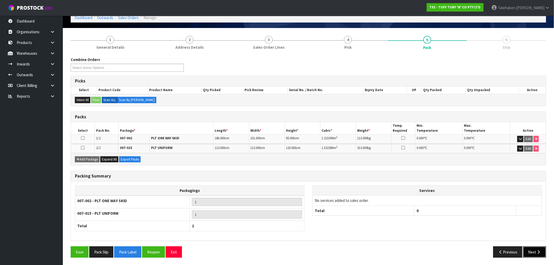
click at [529, 249] on button "Next" at bounding box center [534, 251] width 23 height 11
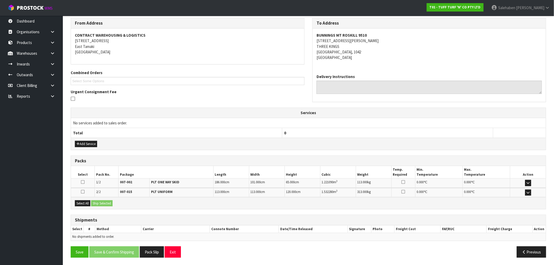
scroll to position [68, 0]
drag, startPoint x: 82, startPoint y: 200, endPoint x: 87, endPoint y: 201, distance: 4.8
click at [82, 200] on button "Select All" at bounding box center [82, 203] width 15 height 6
drag, startPoint x: 100, startPoint y: 202, endPoint x: 126, endPoint y: 208, distance: 26.6
click at [100, 202] on button "Ship Selected" at bounding box center [101, 203] width 21 height 6
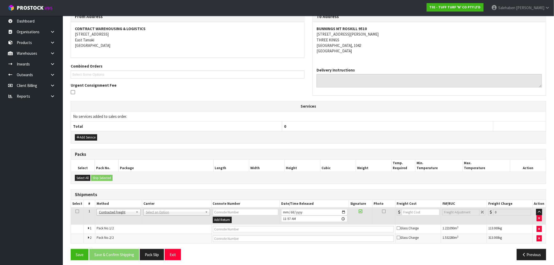
scroll to position [77, 0]
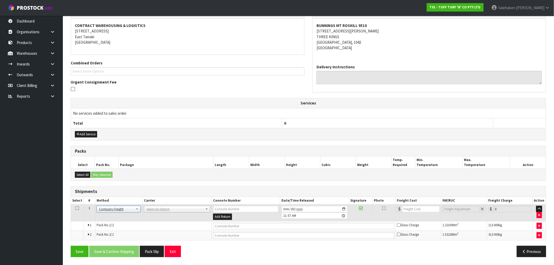
drag, startPoint x: 158, startPoint y: 207, endPoint x: 157, endPoint y: 214, distance: 6.9
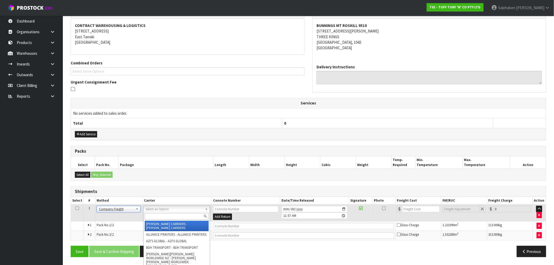
click at [157, 215] on input "text" at bounding box center [177, 216] width 64 height 7
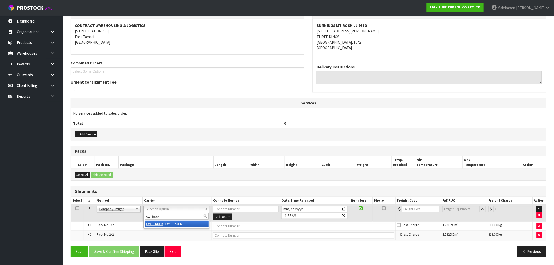
type input "cwl truck"
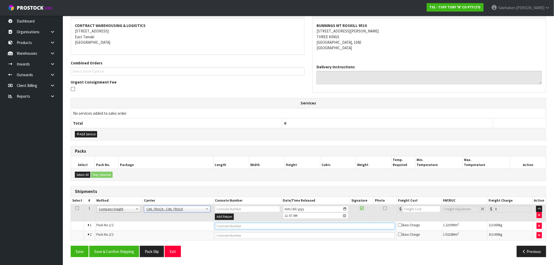
click at [230, 227] on input "text" at bounding box center [305, 226] width 180 height 7
type input "CWL TRUCK DELIVERY"
click at [114, 254] on button "Save & Confirm Shipping" at bounding box center [114, 251] width 50 height 11
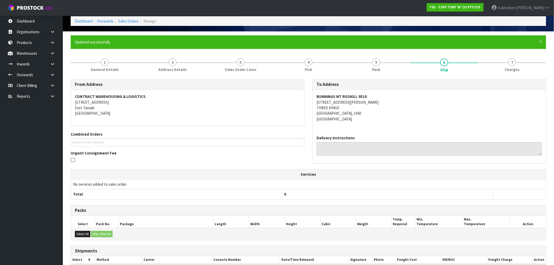
scroll to position [83, 0]
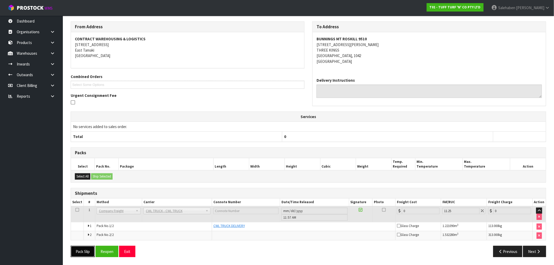
click at [87, 251] on button "Pack Slip" at bounding box center [83, 251] width 24 height 11
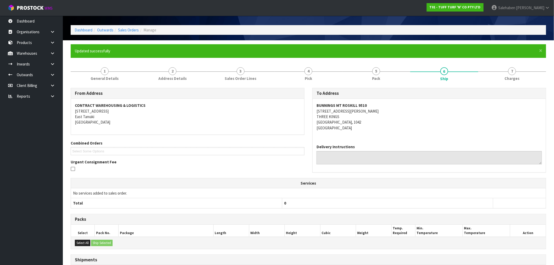
scroll to position [0, 0]
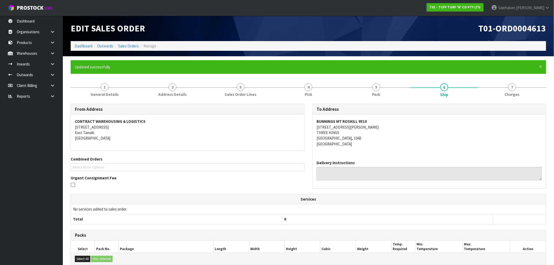
click at [78, 43] on li "Dashboard" at bounding box center [84, 45] width 18 height 5
click at [80, 45] on link "Dashboard" at bounding box center [84, 45] width 18 height 5
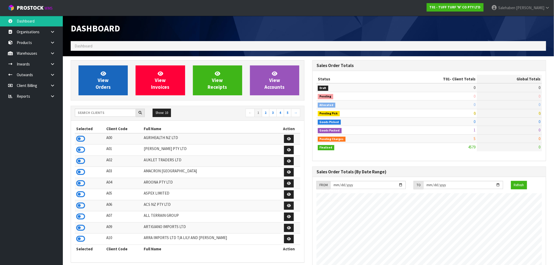
scroll to position [396, 242]
click at [101, 85] on span "View Orders" at bounding box center [103, 80] width 15 height 20
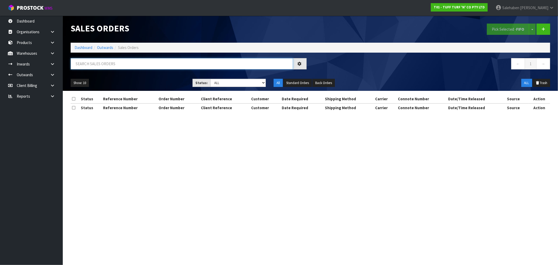
click at [117, 64] on input "text" at bounding box center [182, 63] width 222 height 11
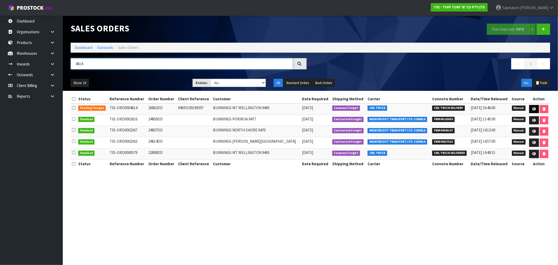
type input "4614"
click at [534, 106] on link at bounding box center [534, 109] width 10 height 8
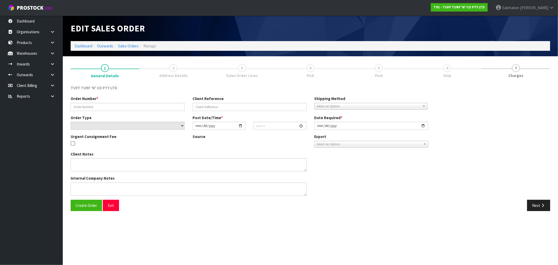
type input "26862DD"
type input "9493Y100199397"
select select "number:0"
type input "2025-08-18"
type input "13:18:00.000"
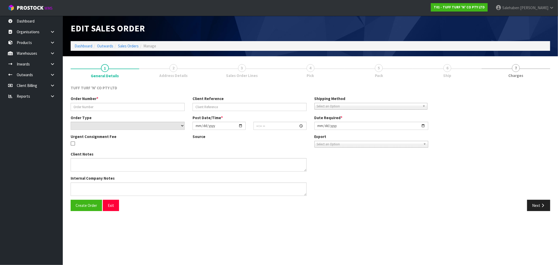
type input "2025-08-19"
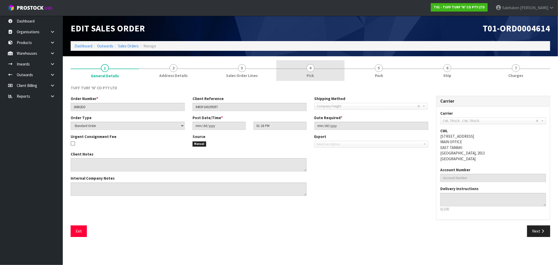
click at [311, 76] on span "Pick" at bounding box center [310, 75] width 7 height 5
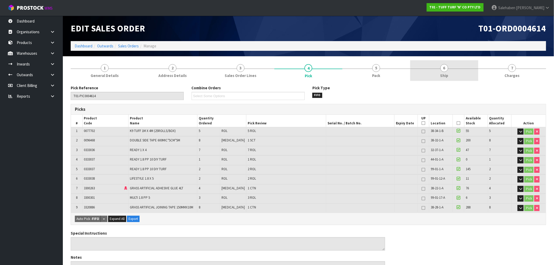
click at [447, 72] on link "6 Ship" at bounding box center [444, 70] width 68 height 21
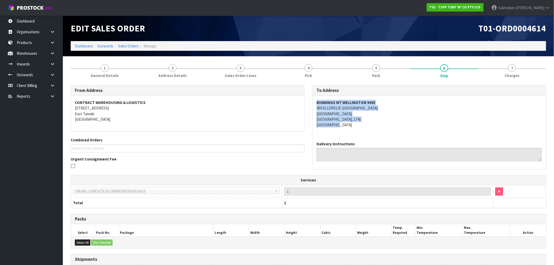
drag, startPoint x: 316, startPoint y: 102, endPoint x: 351, endPoint y: 128, distance: 44.5
click at [351, 128] on div "BUNNINGS MT WELLINGTON 9493 459 ELLERSLIE-PANMURE HIGHWAY MOUNT WELLINGTON AUCK…" at bounding box center [428, 116] width 233 height 41
copy address "BUNNINGS MT WELLINGTON 9493 459 ELLERSLIE-PANMURE HIGHWAY MOUNT WELLINGTON AUCK…"
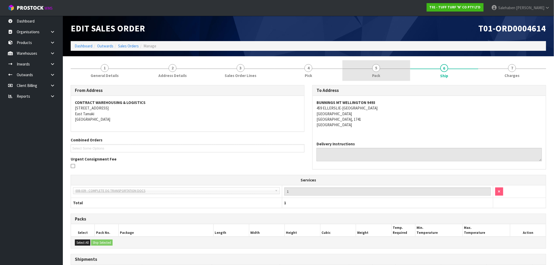
click at [374, 70] on span "5" at bounding box center [376, 68] width 8 height 8
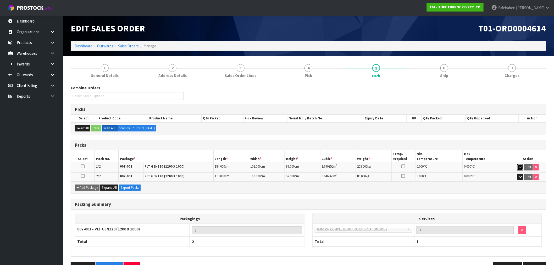
click at [519, 166] on icon "button" at bounding box center [520, 166] width 3 height 3
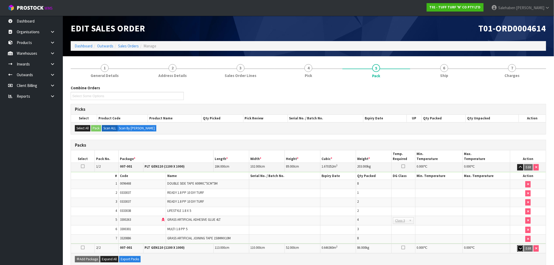
click at [520, 249] on icon "button" at bounding box center [520, 247] width 3 height 3
click at [132, 46] on link "Sales Orders" at bounding box center [128, 45] width 21 height 5
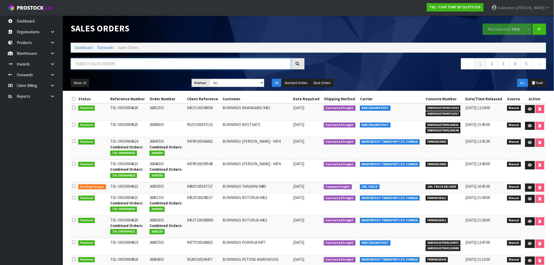
click at [186, 66] on input "text" at bounding box center [181, 63] width 220 height 11
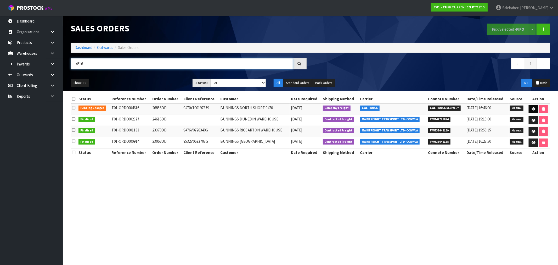
type input "4616"
click at [534, 109] on icon at bounding box center [534, 108] width 4 height 3
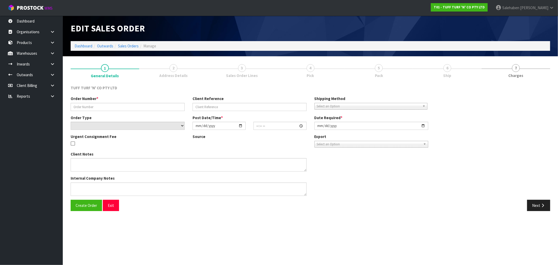
type input "26856DD"
type input "9470Y100197379"
select select "number:0"
type input "2025-08-18"
type input "13:23:00.000"
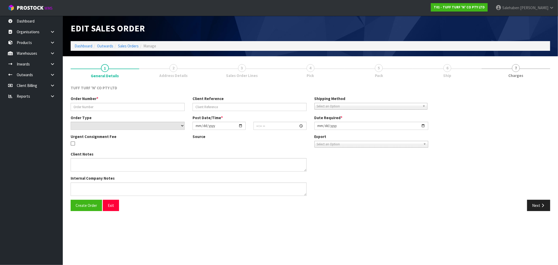
type input "2025-08-19"
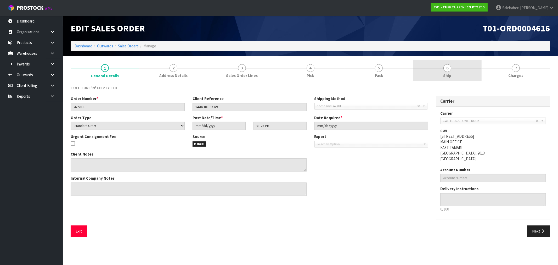
click at [448, 73] on span "Ship" at bounding box center [448, 75] width 8 height 5
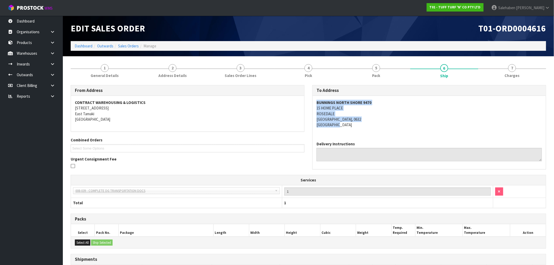
drag, startPoint x: 317, startPoint y: 100, endPoint x: 372, endPoint y: 124, distance: 59.9
click at [372, 124] on address "BUNNINGS NORTH SHORE 9470 15 HOME PLACE ROSEDALE AUCKLAND, 0632 New Zealand" at bounding box center [428, 114] width 225 height 28
copy address "BUNNINGS NORTH SHORE 9470 15 HOME PLACE ROSEDALE AUCKLAND, 0632 New Zealand"
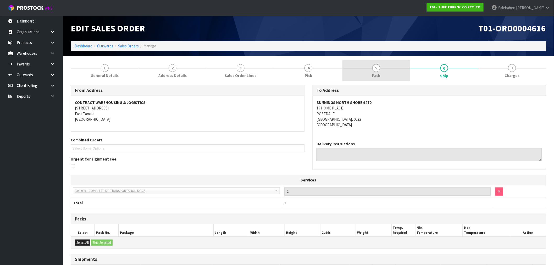
click at [376, 68] on span "5" at bounding box center [376, 68] width 8 height 8
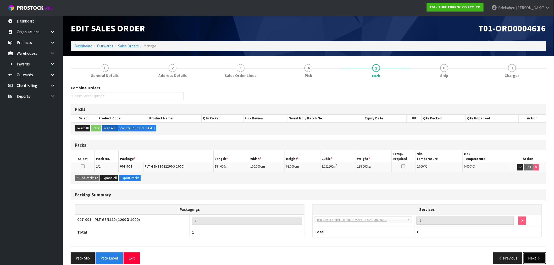
click at [532, 259] on button "Next" at bounding box center [534, 257] width 23 height 11
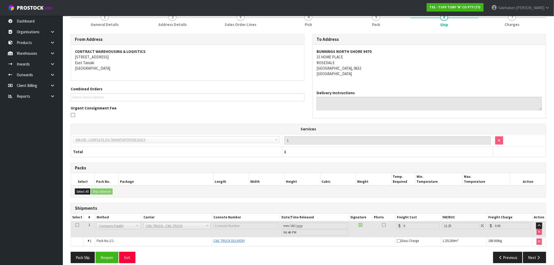
scroll to position [57, 0]
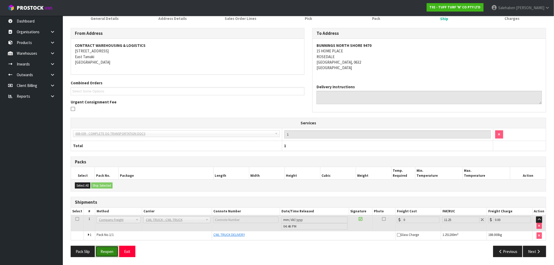
click at [106, 254] on button "Reopen" at bounding box center [107, 251] width 23 height 11
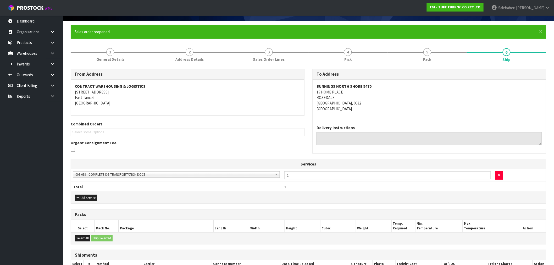
scroll to position [89, 0]
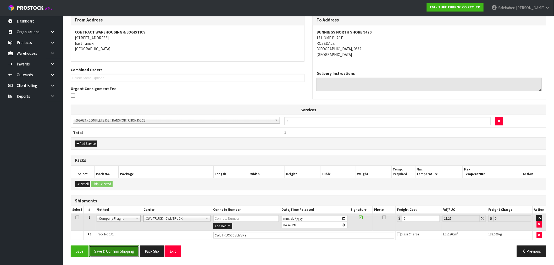
click at [108, 250] on button "Save & Confirm Shipping" at bounding box center [114, 250] width 50 height 11
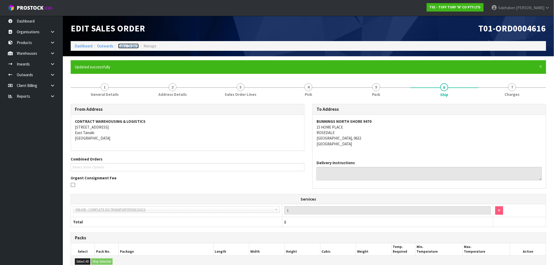
click at [130, 46] on link "Sales Orders" at bounding box center [128, 45] width 21 height 5
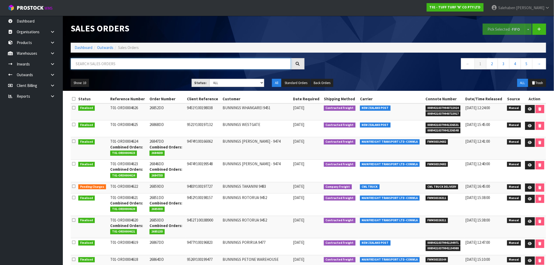
click at [112, 62] on input "text" at bounding box center [181, 63] width 220 height 11
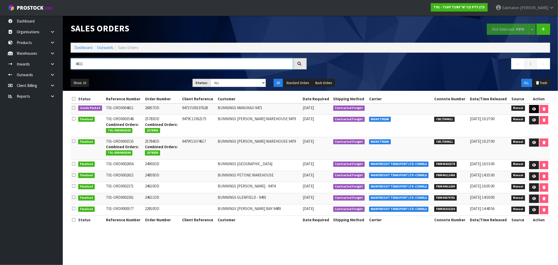
type input "4611"
click at [532, 109] on icon at bounding box center [534, 108] width 4 height 3
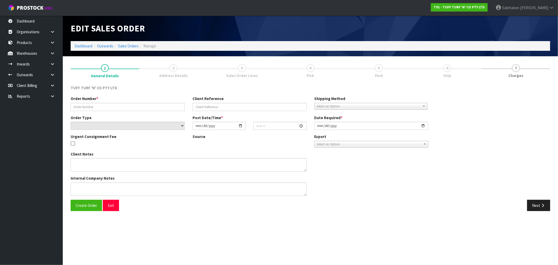
type input "26857DD"
type input "9471Y100197628"
select select "number:0"
type input "2025-08-18"
type input "13:11:00.000"
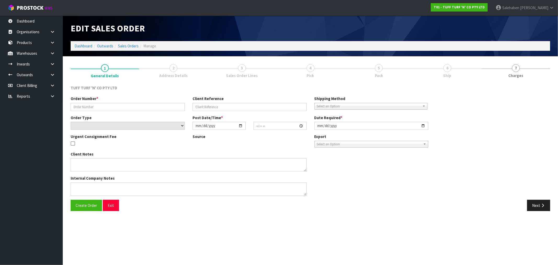
type input "2025-08-19"
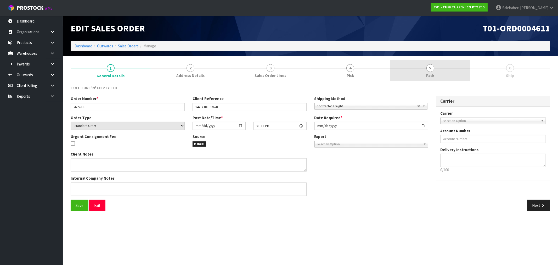
click at [430, 70] on span "5" at bounding box center [431, 68] width 8 height 8
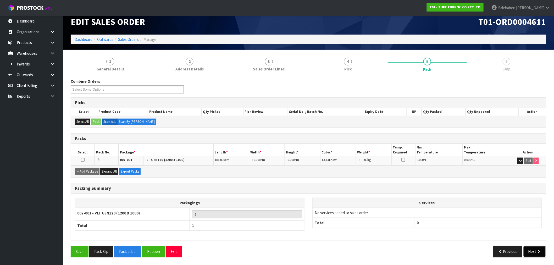
click at [536, 251] on icon "button" at bounding box center [538, 251] width 5 height 4
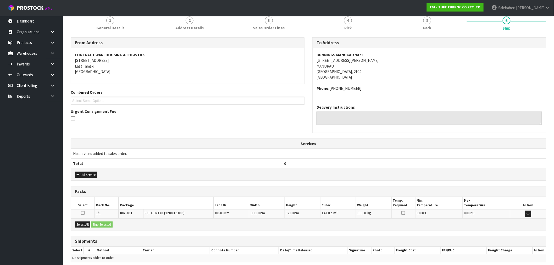
scroll to position [69, 0]
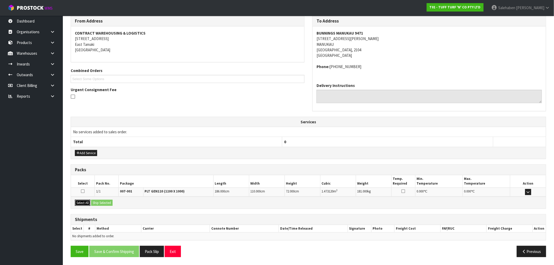
click at [85, 202] on button "Select All" at bounding box center [82, 203] width 15 height 6
click at [100, 202] on button "Ship Selected" at bounding box center [101, 203] width 21 height 6
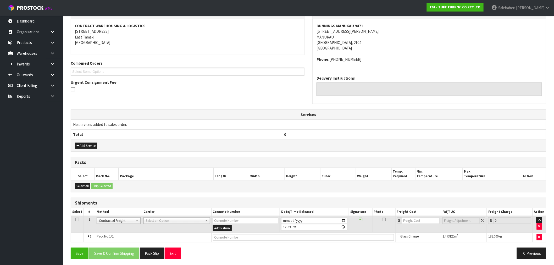
scroll to position [79, 0]
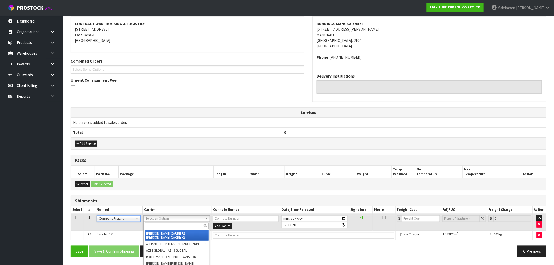
drag, startPoint x: 163, startPoint y: 219, endPoint x: 158, endPoint y: 228, distance: 10.9
click at [158, 228] on input "text" at bounding box center [177, 225] width 64 height 7
type input "cwl"
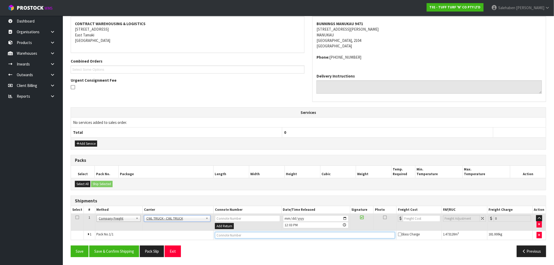
click at [231, 234] on input "text" at bounding box center [305, 235] width 180 height 7
type input "CWL TRUCK DELIVERY"
click at [129, 250] on button "Save & Confirm Shipping" at bounding box center [114, 250] width 50 height 11
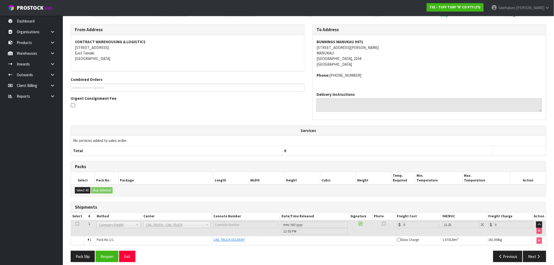
scroll to position [85, 0]
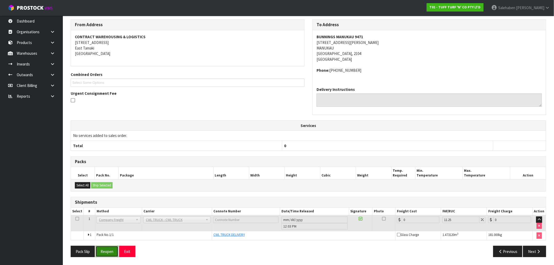
click at [109, 250] on button "Reopen" at bounding box center [107, 251] width 23 height 11
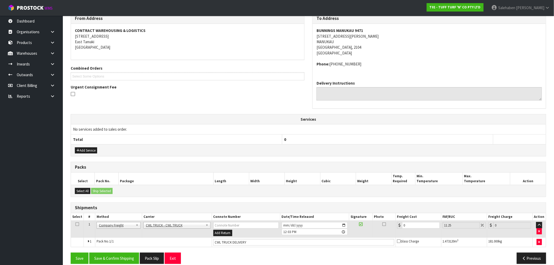
scroll to position [98, 0]
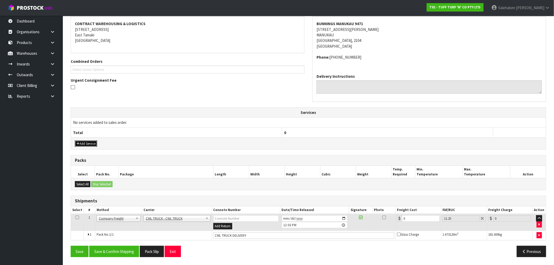
click at [88, 145] on button "Add Service" at bounding box center [86, 144] width 22 height 6
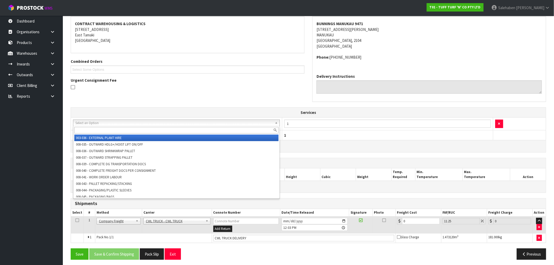
click at [109, 128] on input "text" at bounding box center [176, 130] width 204 height 7
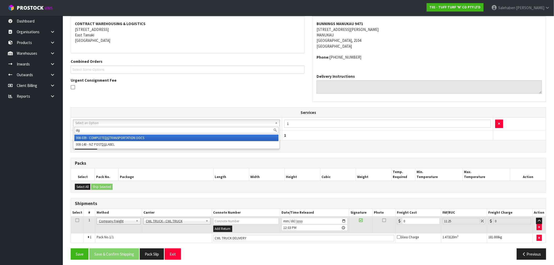
type input "dg"
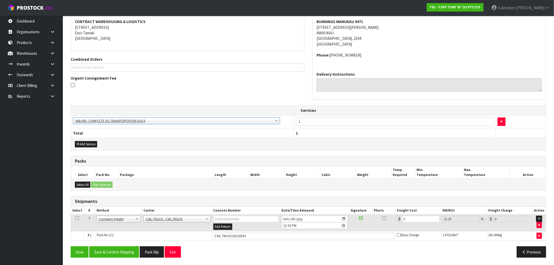
scroll to position [100, 0]
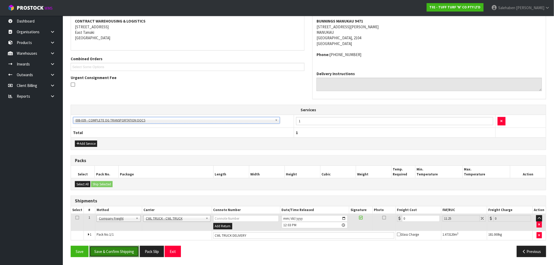
click at [106, 250] on button "Save & Confirm Shipping" at bounding box center [114, 251] width 50 height 11
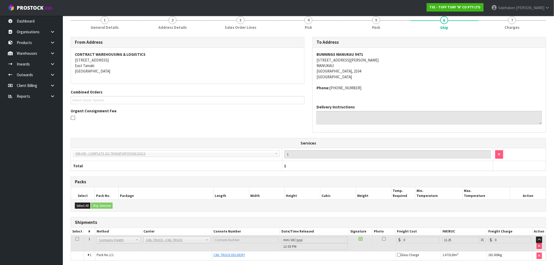
scroll to position [87, 0]
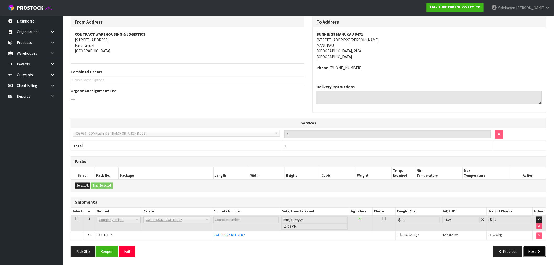
click at [540, 249] on icon "button" at bounding box center [538, 251] width 5 height 4
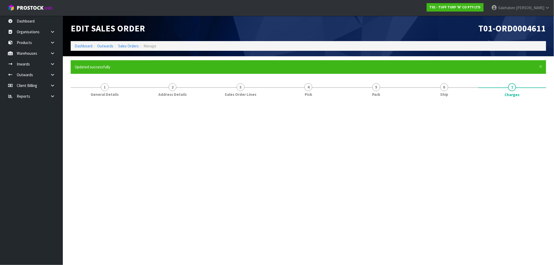
scroll to position [0, 0]
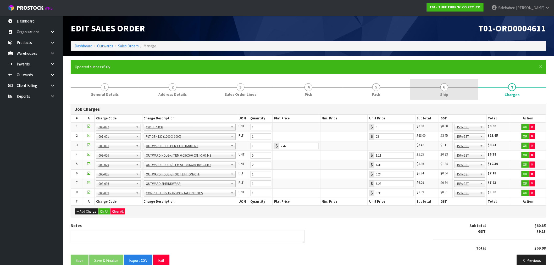
click at [444, 89] on span "6" at bounding box center [444, 87] width 8 height 8
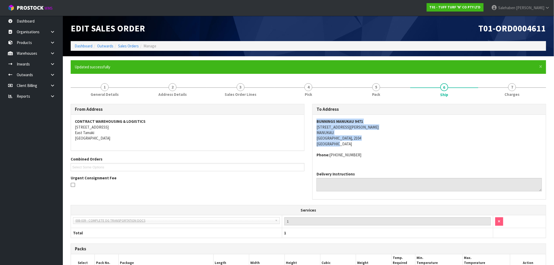
drag, startPoint x: 317, startPoint y: 121, endPoint x: 361, endPoint y: 142, distance: 49.3
click at [361, 142] on address "BUNNINGS MANUKAU 9471 55 LAMBIE DRIVE MANUKAU AUCKLAND, 2104 New Zealand" at bounding box center [428, 133] width 225 height 28
copy address "BUNNINGS MANUKAU 9471 55 LAMBIE DRIVE MANUKAU AUCKLAND, 2104 New Zealand"
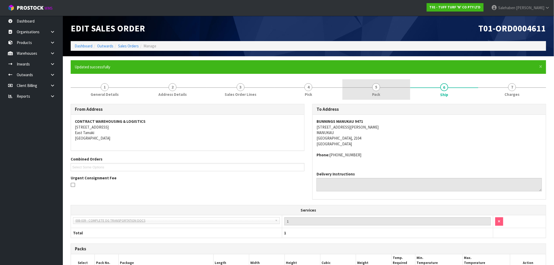
click at [376, 90] on span "5" at bounding box center [376, 87] width 8 height 8
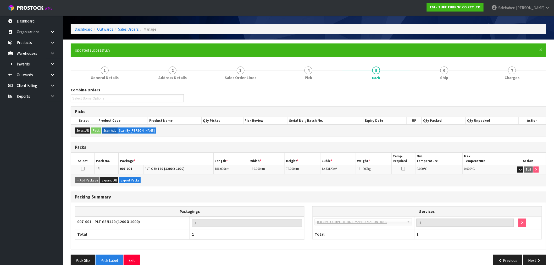
scroll to position [26, 0]
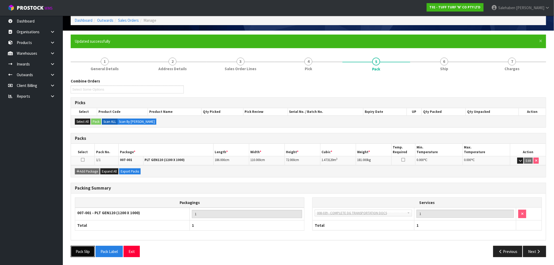
click at [83, 253] on button "Pack Slip" at bounding box center [83, 251] width 24 height 11
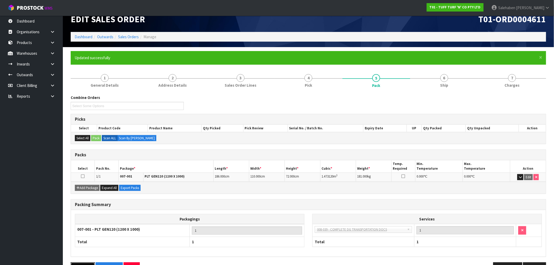
scroll to position [0, 0]
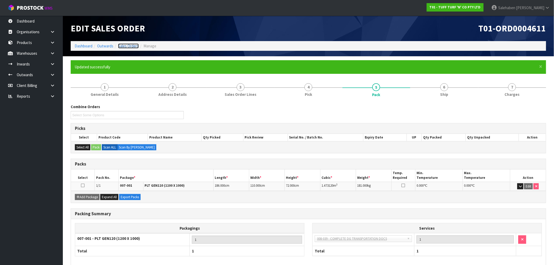
click at [131, 45] on link "Sales Orders" at bounding box center [128, 45] width 21 height 5
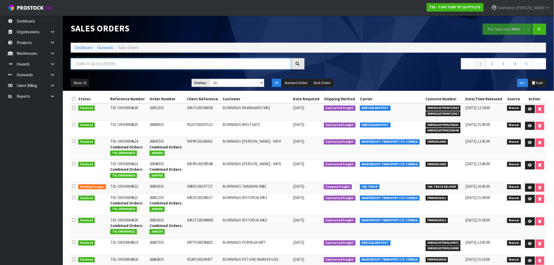
click at [124, 65] on input "text" at bounding box center [181, 63] width 220 height 11
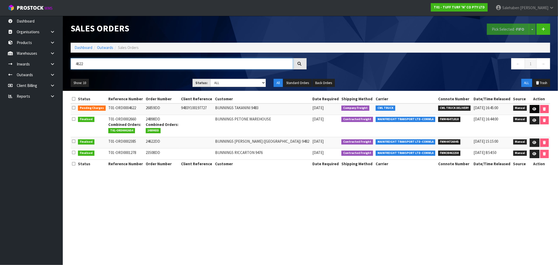
type input "4622"
click at [533, 108] on icon at bounding box center [535, 108] width 4 height 3
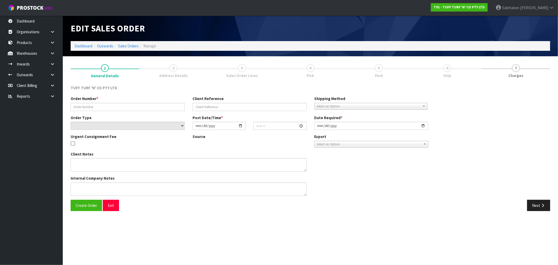
type input "26859DD"
type input "9483Y100197727"
select select "number:0"
type input "2025-08-18"
type input "13:42:00.000"
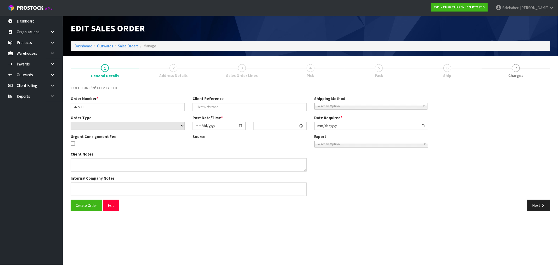
type input "2025-08-19"
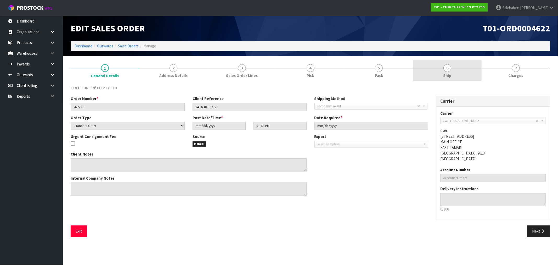
click at [447, 75] on span "Ship" at bounding box center [448, 75] width 8 height 5
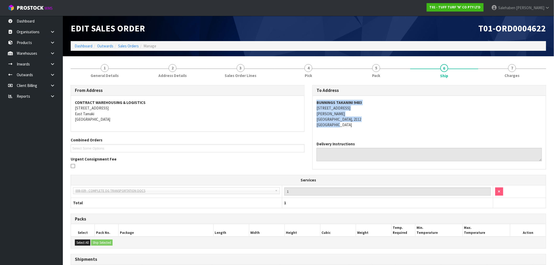
drag, startPoint x: 317, startPoint y: 102, endPoint x: 360, endPoint y: 126, distance: 49.4
click at [360, 126] on address "BUNNINGS TAKANINI 9483 167-179 GREAT SOUTH ROAD TAKANINI AUCKLAND, 2112 New Zea…" at bounding box center [428, 114] width 225 height 28
copy address "BUNNINGS TAKANINI 9483 167-179 GREAT SOUTH ROAD TAKANINI AUCKLAND, 2112 New Zea…"
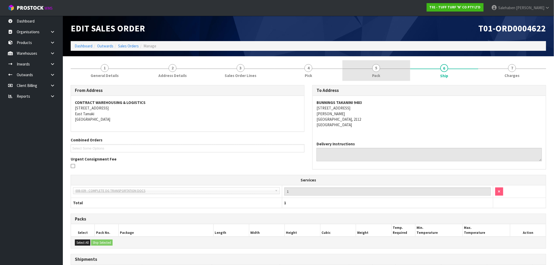
click at [380, 70] on link "5 Pack" at bounding box center [376, 70] width 68 height 21
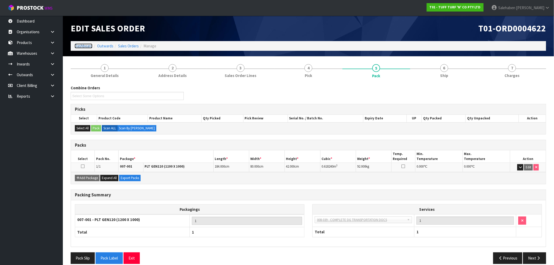
click at [82, 46] on link "Dashboard" at bounding box center [84, 45] width 18 height 5
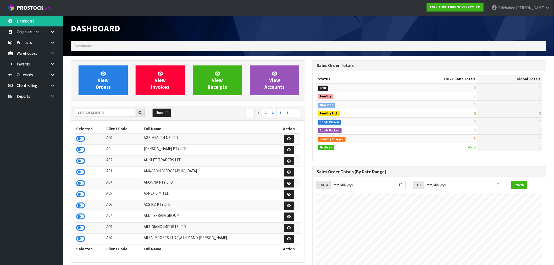
scroll to position [396, 242]
click at [98, 114] on input "text" at bounding box center [105, 113] width 61 height 8
click at [128, 114] on input "text" at bounding box center [105, 113] width 61 height 8
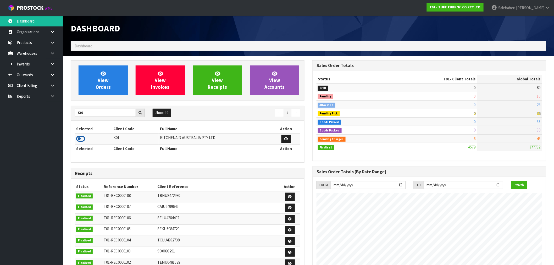
click at [80, 137] on icon at bounding box center [80, 139] width 9 height 8
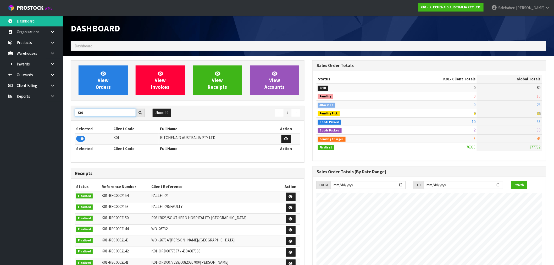
drag, startPoint x: 88, startPoint y: 114, endPoint x: 57, endPoint y: 123, distance: 32.3
click at [57, 123] on body "Toggle navigation ProStock WMS K01 - KITCHENAID AUSTRALIA PTY LTD Salehaben Pat…" at bounding box center [277, 132] width 554 height 265
click at [79, 139] on icon at bounding box center [80, 139] width 9 height 8
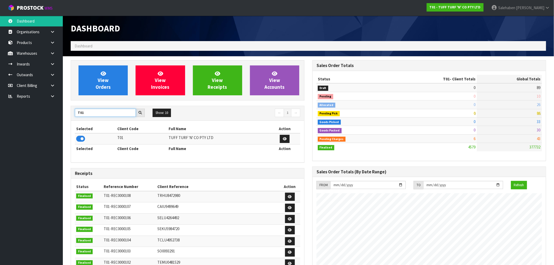
drag, startPoint x: 85, startPoint y: 113, endPoint x: 53, endPoint y: 117, distance: 32.2
click at [57, 116] on body "Toggle navigation ProStock WMS T01 - TUFF TURF 'N' CO PTY LTD Salehaben Patel L…" at bounding box center [277, 132] width 554 height 265
click at [80, 142] on icon at bounding box center [80, 139] width 9 height 8
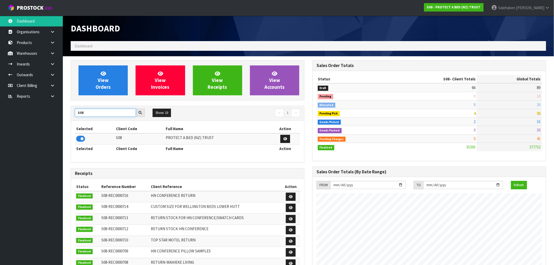
drag, startPoint x: 84, startPoint y: 111, endPoint x: 46, endPoint y: 122, distance: 39.8
click at [46, 122] on body "Toggle navigation ProStock WMS S08 - PROTECT A BED (NZ) TRUST Salehaben Patel L…" at bounding box center [277, 132] width 554 height 265
click at [80, 138] on icon at bounding box center [80, 139] width 9 height 8
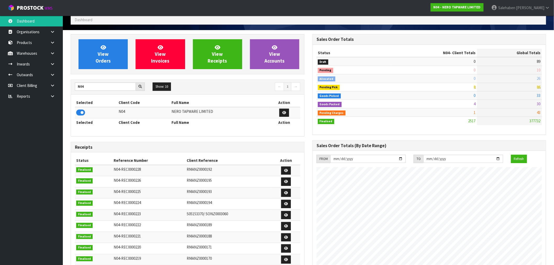
scroll to position [0, 0]
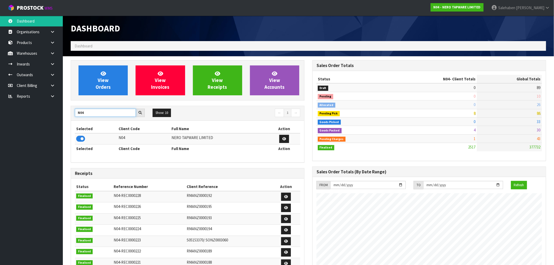
drag, startPoint x: 90, startPoint y: 115, endPoint x: 58, endPoint y: 119, distance: 31.9
click at [58, 119] on body "Toggle navigation ProStock WMS N04 - NERO TAPWARE LIMITED Salehaben Patel Logou…" at bounding box center [277, 132] width 554 height 265
type input "Y01"
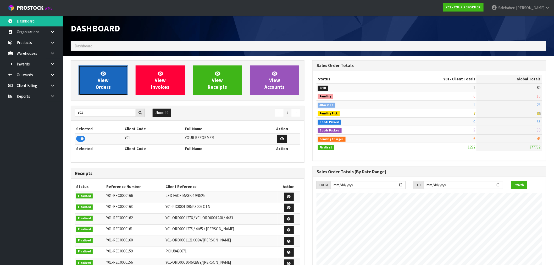
click at [111, 85] on link "View Orders" at bounding box center [102, 80] width 49 height 30
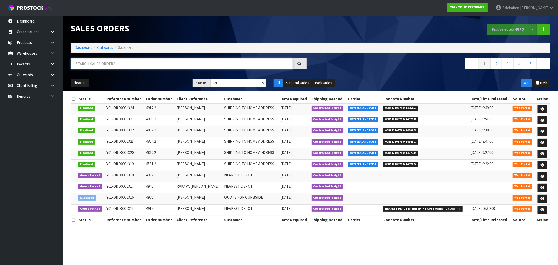
click at [141, 63] on input "text" at bounding box center [182, 63] width 222 height 11
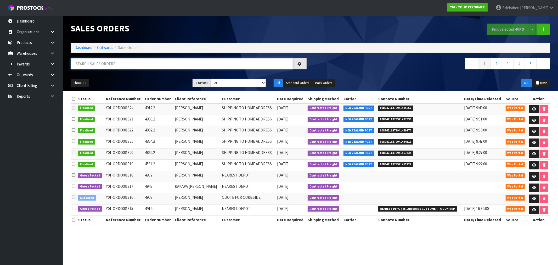
paste input "FWM58305915"
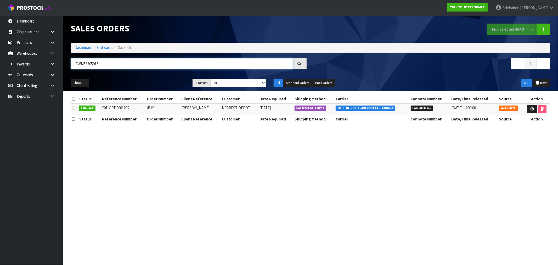
type input "FWM58305915"
click at [80, 47] on link "Dashboard" at bounding box center [84, 47] width 18 height 5
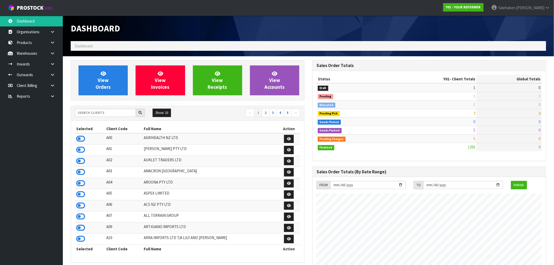
scroll to position [396, 242]
click at [111, 111] on input "text" at bounding box center [105, 113] width 61 height 8
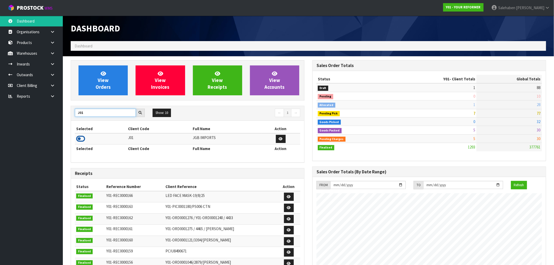
type input "J01"
click at [80, 139] on icon at bounding box center [80, 139] width 9 height 8
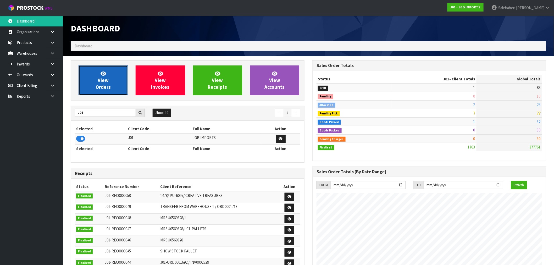
click at [114, 85] on link "View Orders" at bounding box center [102, 80] width 49 height 30
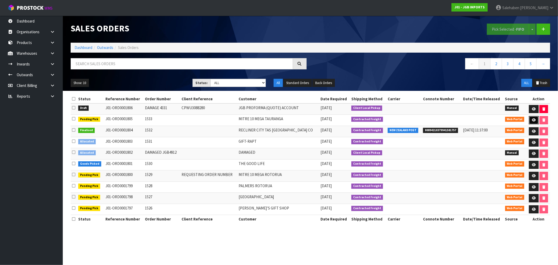
click at [534, 121] on icon at bounding box center [534, 119] width 4 height 3
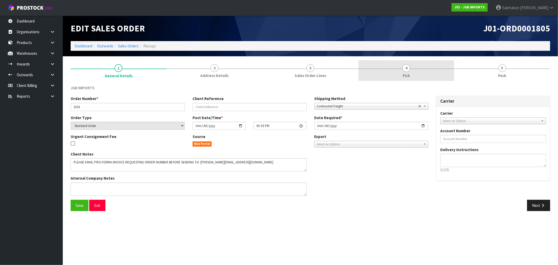
click at [407, 66] on span "4" at bounding box center [406, 68] width 8 height 8
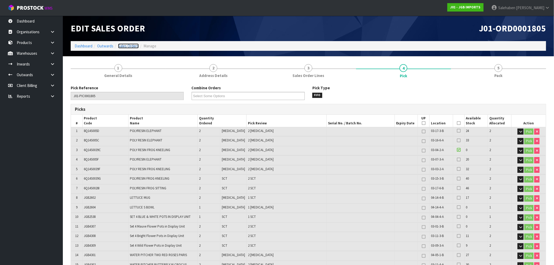
click at [124, 46] on link "Sales Orders" at bounding box center [128, 45] width 21 height 5
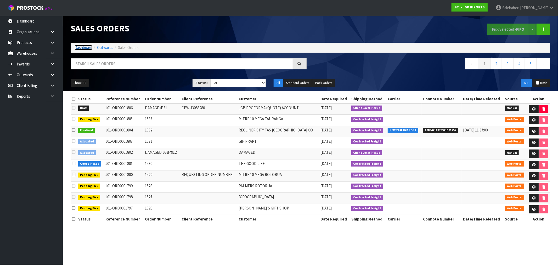
click at [86, 47] on link "Dashboard" at bounding box center [84, 47] width 18 height 5
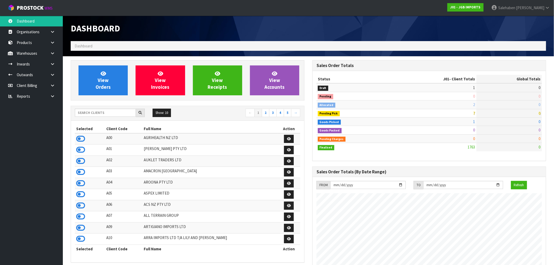
scroll to position [396, 242]
click at [111, 112] on input "text" at bounding box center [105, 113] width 61 height 8
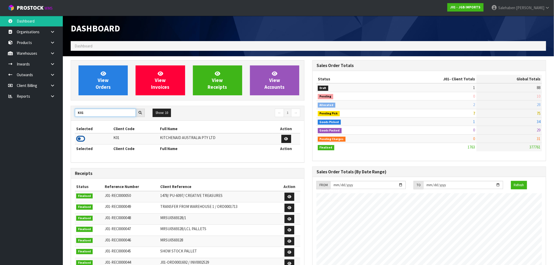
type input "K01"
click at [79, 140] on icon at bounding box center [80, 139] width 9 height 8
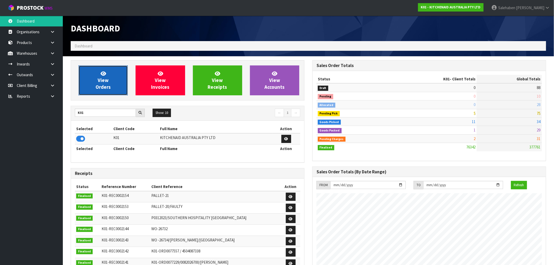
click at [90, 82] on link "View Orders" at bounding box center [102, 80] width 49 height 30
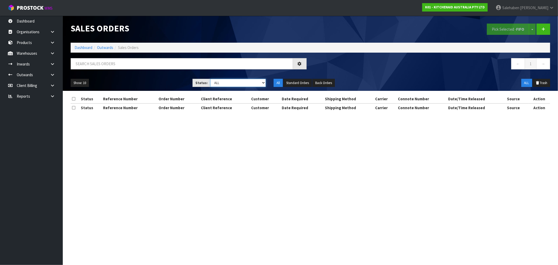
click at [237, 82] on select "Draft Pending Allocated Pending Pick Goods Picked Goods Packed Pending Charges …" at bounding box center [237, 83] width 55 height 8
select select "string:3"
click at [210, 79] on select "Draft Pending Allocated Pending Pick Goods Picked Goods Packed Pending Charges …" at bounding box center [237, 83] width 55 height 8
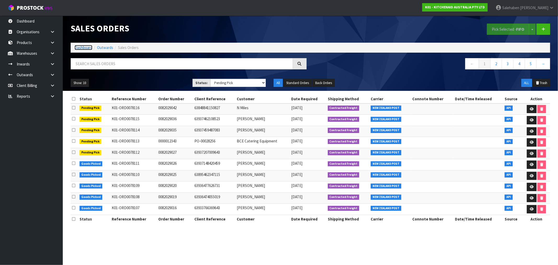
click at [84, 48] on link "Dashboard" at bounding box center [84, 47] width 18 height 5
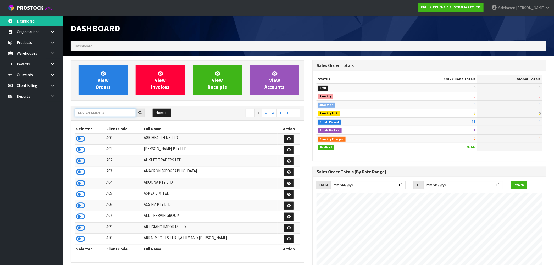
scroll to position [396, 242]
click at [97, 113] on input "text" at bounding box center [105, 113] width 61 height 8
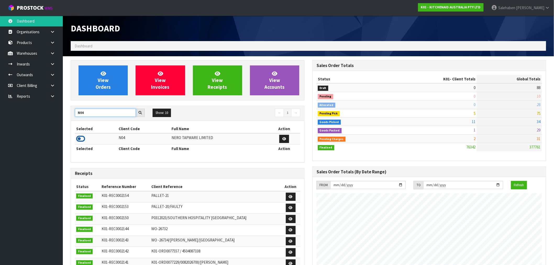
type input "N04"
click at [78, 139] on icon at bounding box center [80, 139] width 9 height 8
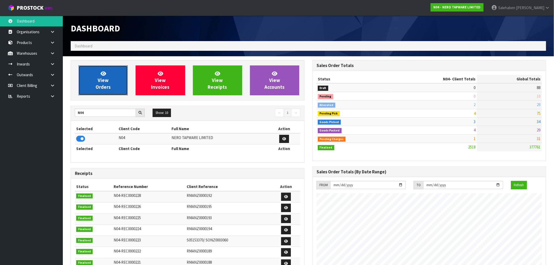
click at [107, 76] on link "View Orders" at bounding box center [102, 80] width 49 height 30
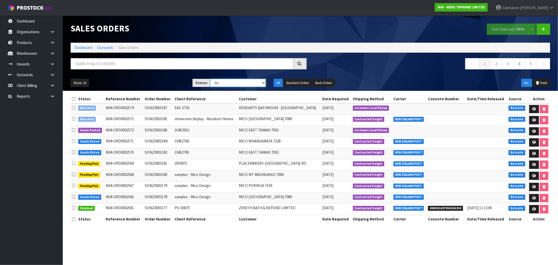
click at [225, 84] on select "Draft Pending Allocated Pending Pick Goods Picked Goods Packed Pending Charges …" at bounding box center [237, 83] width 55 height 8
select select "string:5"
click at [210, 79] on select "Draft Pending Allocated Pending Pick Goods Picked Goods Packed Pending Charges …" at bounding box center [237, 83] width 55 height 8
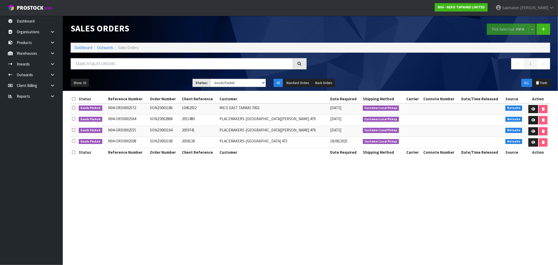
click at [82, 44] on ol "Dashboard Outwards Sales Orders" at bounding box center [311, 48] width 480 height 10
click at [81, 48] on link "Dashboard" at bounding box center [84, 47] width 18 height 5
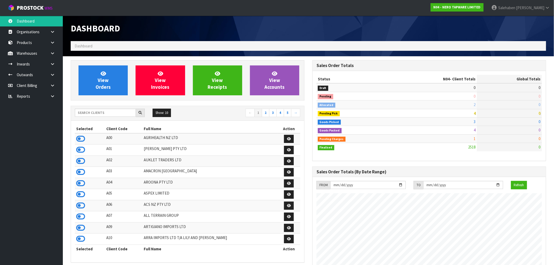
scroll to position [396, 242]
click at [96, 112] on input "text" at bounding box center [105, 113] width 61 height 8
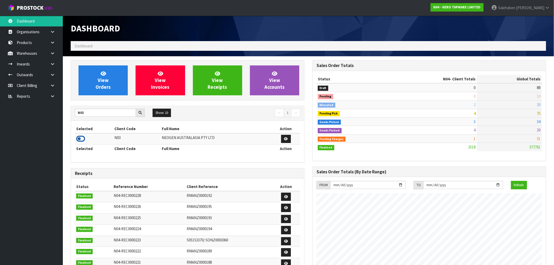
click at [80, 139] on icon at bounding box center [80, 139] width 9 height 8
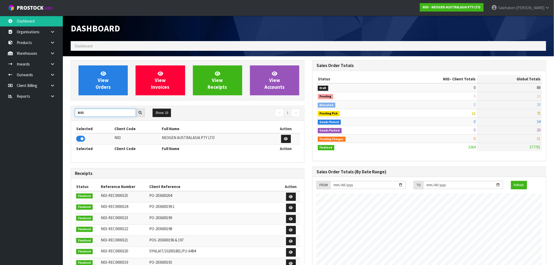
drag, startPoint x: 85, startPoint y: 114, endPoint x: 65, endPoint y: 121, distance: 21.4
click at [65, 121] on section "View Orders View Invoices View Receipts View Accounts N03 Show: 10 5 10 25 50 ←…" at bounding box center [308, 258] width 491 height 405
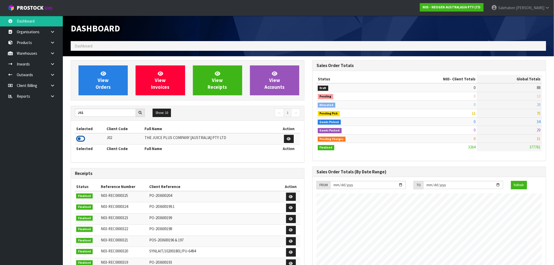
click at [80, 140] on icon at bounding box center [80, 139] width 9 height 8
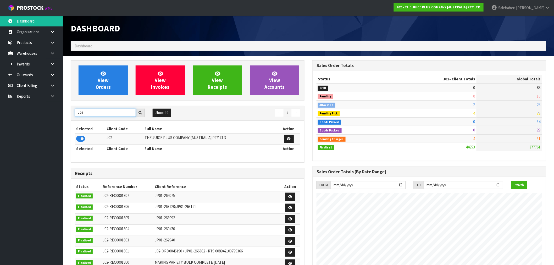
drag, startPoint x: 91, startPoint y: 113, endPoint x: 46, endPoint y: 133, distance: 49.2
click at [46, 133] on body "Toggle navigation ProStock WMS J02 - THE JUICE PLUS COMPANY [AUSTRALIA] PTY LTD…" at bounding box center [277, 132] width 554 height 265
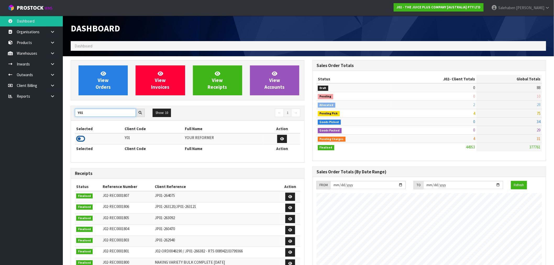
type input "Y01"
click at [83, 140] on icon at bounding box center [80, 139] width 9 height 8
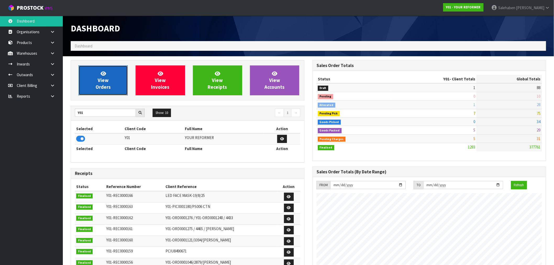
click at [116, 81] on link "View Orders" at bounding box center [102, 80] width 49 height 30
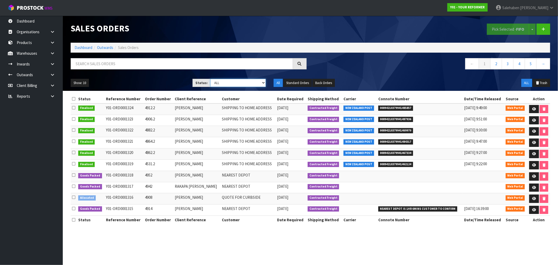
drag, startPoint x: 235, startPoint y: 85, endPoint x: 233, endPoint y: 86, distance: 2.7
click at [235, 85] on select "Draft Pending Allocated Pending Pick Goods Picked Goods Packed Pending Charges …" at bounding box center [237, 83] width 55 height 8
select select "string:3"
click at [210, 79] on select "Draft Pending Allocated Pending Pick Goods Picked Goods Packed Pending Charges …" at bounding box center [237, 83] width 55 height 8
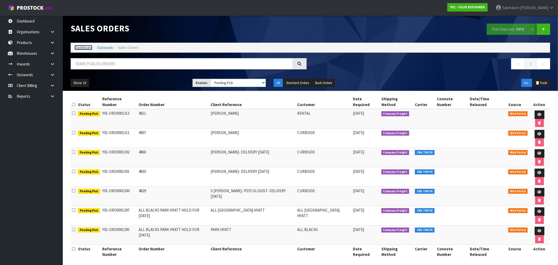
click at [82, 46] on link "Dashboard" at bounding box center [84, 47] width 18 height 5
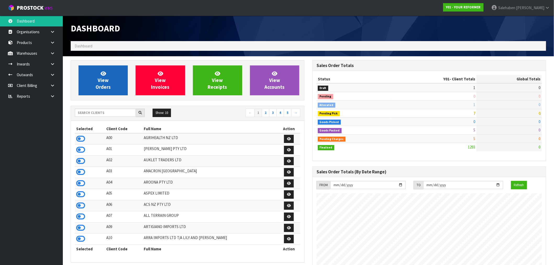
scroll to position [396, 242]
click at [92, 74] on link "View Orders" at bounding box center [102, 80] width 49 height 30
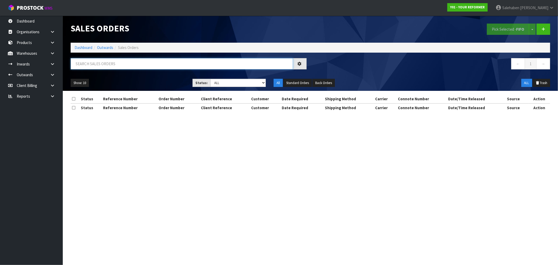
click at [109, 65] on input "text" at bounding box center [182, 63] width 222 height 11
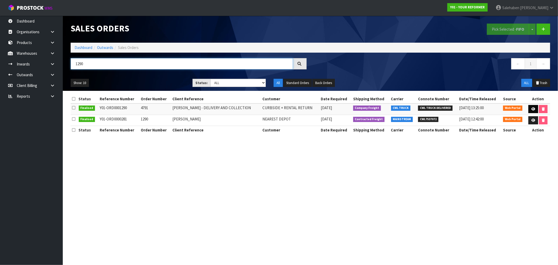
type input "1290"
click at [534, 108] on icon at bounding box center [533, 108] width 4 height 3
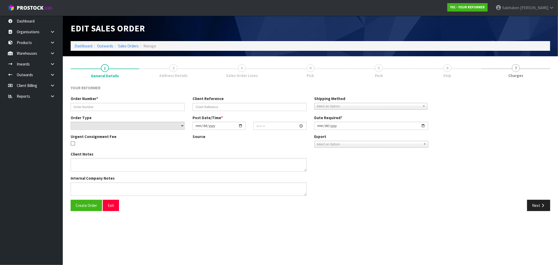
type input "4791"
type input "KATY COWPER - DELIVERY AND COLLECTION"
select select "number:0"
type input "2025-08-12"
type input "15:34:00.000"
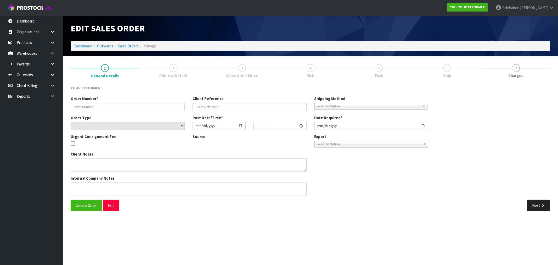
type input "2025-08-13"
type textarea "KATY COWPER 4 KINGSLEY STREET WESTMERE AUK AUCKLAND 1022 NEW ZEALAND +64 21 121…"
type textarea "THE CUSTOMER HAS PURCHASED A REFORMER AND WILL REQUIRE THE RENTAL RETURN TO BE …"
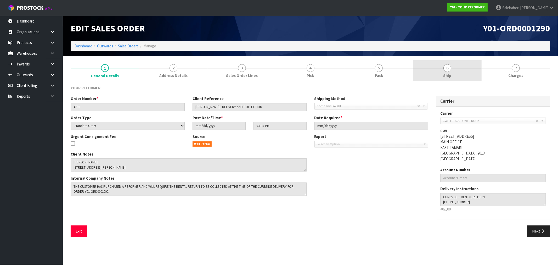
click at [450, 75] on span "Ship" at bounding box center [448, 75] width 8 height 5
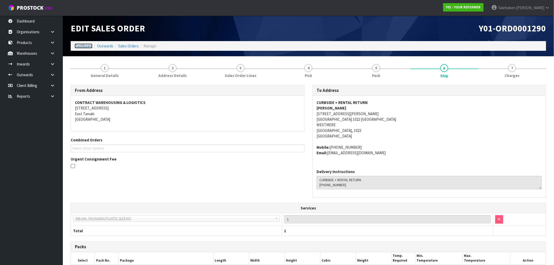
click at [80, 47] on link "Dashboard" at bounding box center [84, 45] width 18 height 5
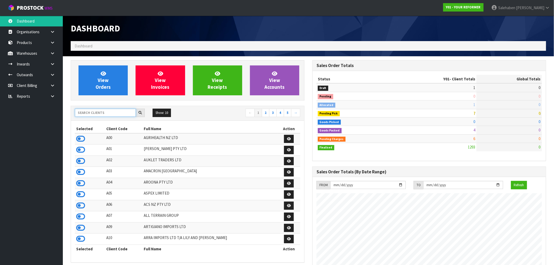
drag, startPoint x: 90, startPoint y: 109, endPoint x: 88, endPoint y: 113, distance: 4.4
click at [89, 112] on input "text" at bounding box center [105, 113] width 61 height 8
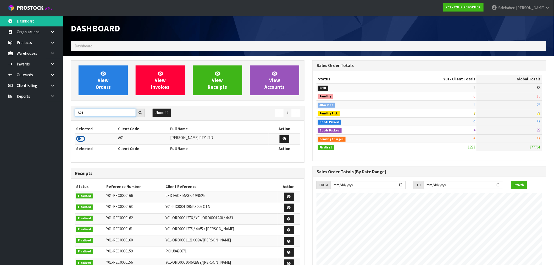
type input "A01"
click at [82, 138] on icon at bounding box center [80, 139] width 9 height 8
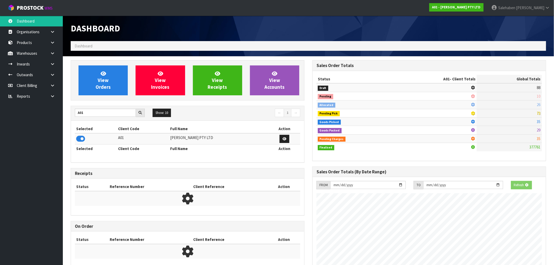
scroll to position [326, 242]
click at [98, 85] on span "View Orders" at bounding box center [103, 80] width 15 height 20
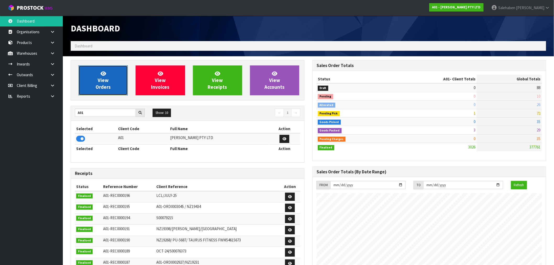
scroll to position [371, 242]
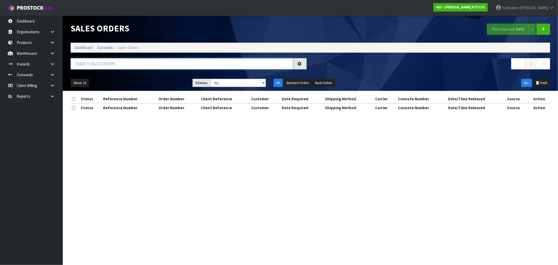
click at [94, 65] on input "text" at bounding box center [182, 63] width 222 height 11
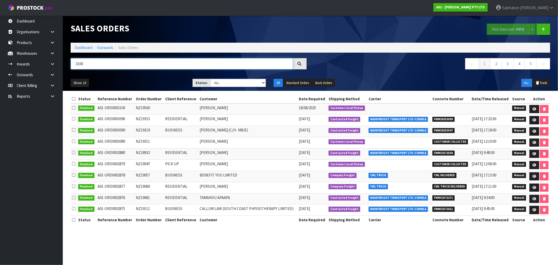
type input "3100"
click at [88, 47] on link "Dashboard" at bounding box center [84, 47] width 18 height 5
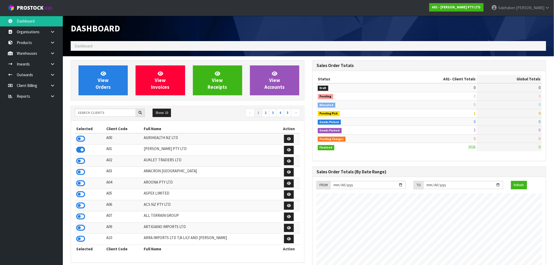
scroll to position [371, 242]
click at [111, 113] on input "text" at bounding box center [105, 113] width 61 height 8
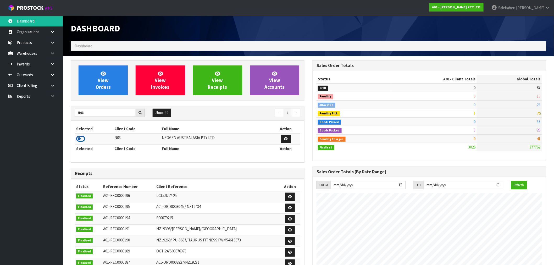
click at [83, 138] on icon at bounding box center [80, 139] width 9 height 8
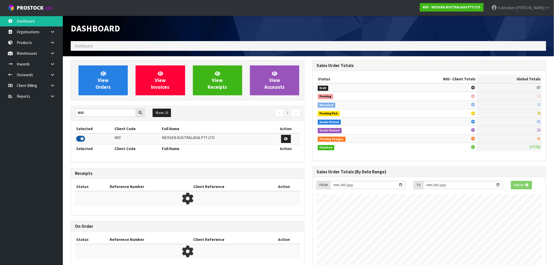
scroll to position [396, 242]
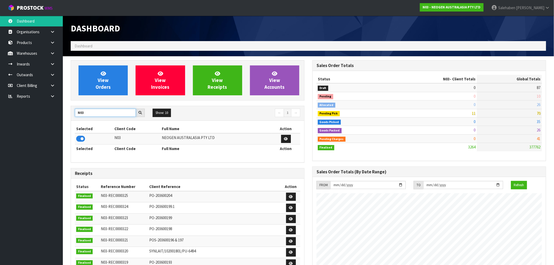
drag, startPoint x: 85, startPoint y: 114, endPoint x: 71, endPoint y: 117, distance: 14.3
click at [71, 117] on div "N03 Show: 10 5 10 25 50 ← 1 →" at bounding box center [187, 113] width 233 height 9
type input "A00"
click at [80, 136] on icon at bounding box center [80, 139] width 9 height 8
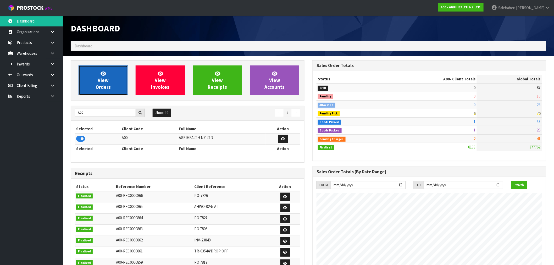
click at [107, 82] on span "View Orders" at bounding box center [103, 80] width 15 height 20
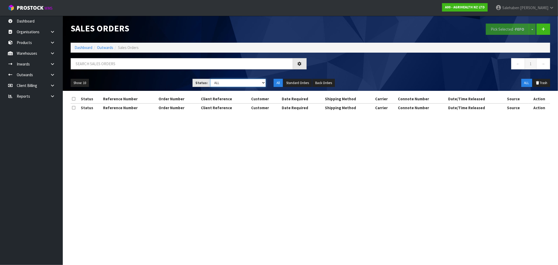
click at [229, 85] on select "Draft Pending Allocated Pending Pick Goods Picked Goods Packed Pending Charges …" at bounding box center [237, 83] width 55 height 8
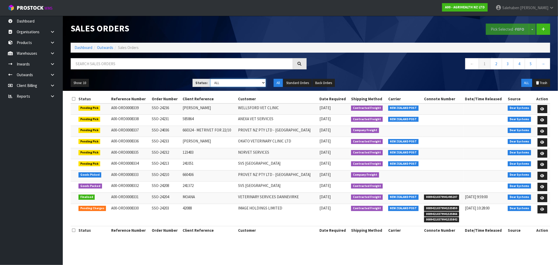
select select "string:3"
click at [210, 79] on select "Draft Pending Allocated Pending Pick Goods Picked Goods Packed Pending Charges …" at bounding box center [237, 83] width 55 height 8
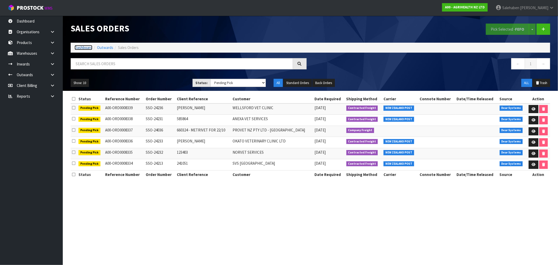
click at [88, 48] on link "Dashboard" at bounding box center [84, 47] width 18 height 5
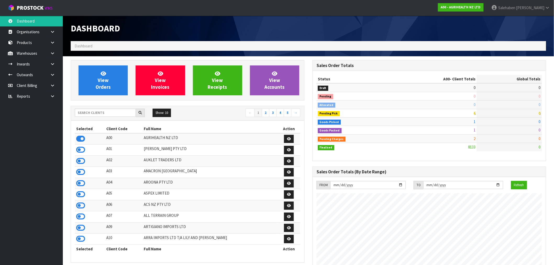
scroll to position [396, 242]
click at [106, 111] on input "text" at bounding box center [105, 113] width 61 height 8
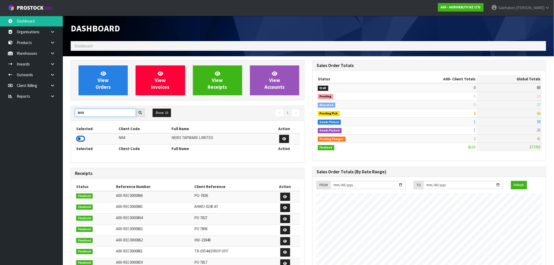
type input "N04"
click at [80, 139] on icon at bounding box center [80, 139] width 9 height 8
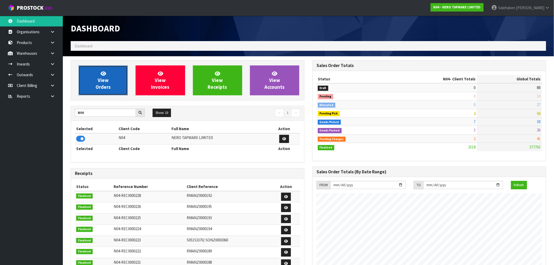
click at [102, 79] on span "View Orders" at bounding box center [103, 80] width 15 height 20
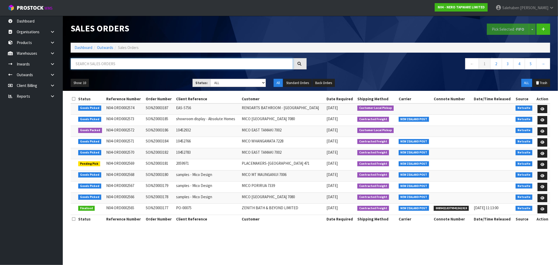
click at [137, 60] on input "text" at bounding box center [182, 63] width 222 height 11
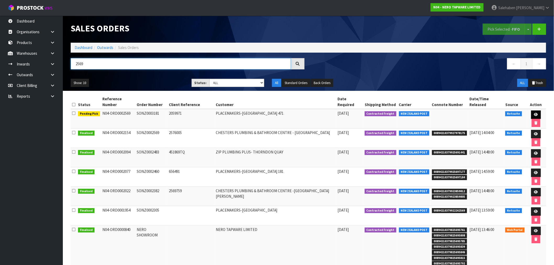
type input "2569"
click at [534, 113] on icon at bounding box center [536, 114] width 4 height 3
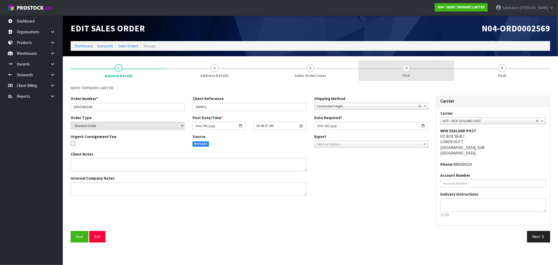
click at [406, 69] on span "4" at bounding box center [406, 68] width 8 height 8
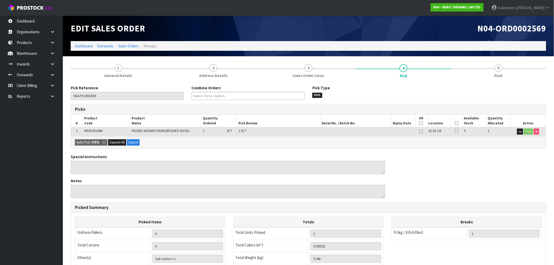
click at [457, 123] on icon at bounding box center [457, 123] width 4 height 0
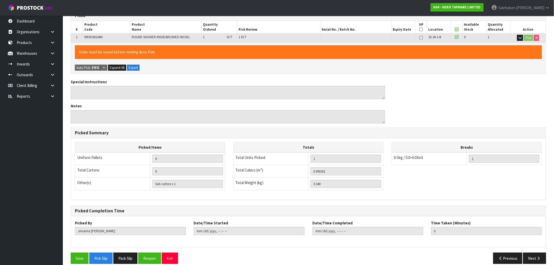
scroll to position [100, 0]
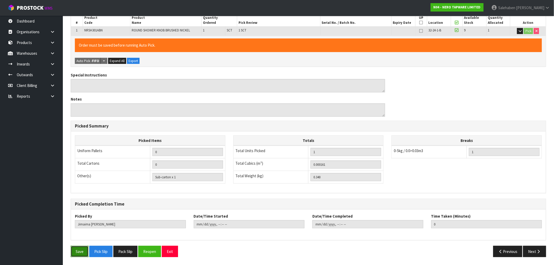
click at [78, 249] on button "Save" at bounding box center [80, 251] width 18 height 11
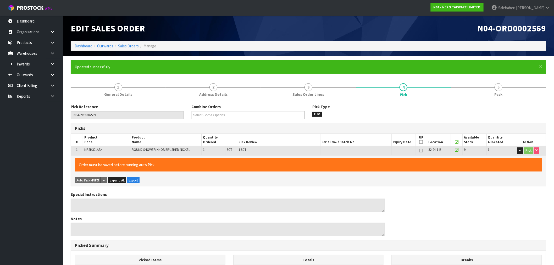
type input "Salehaben Patel"
type input "2025-08-21T13:31:57"
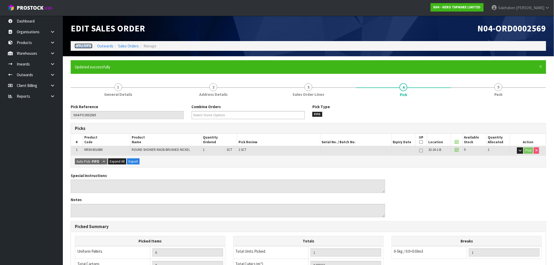
click at [87, 46] on link "Dashboard" at bounding box center [84, 45] width 18 height 5
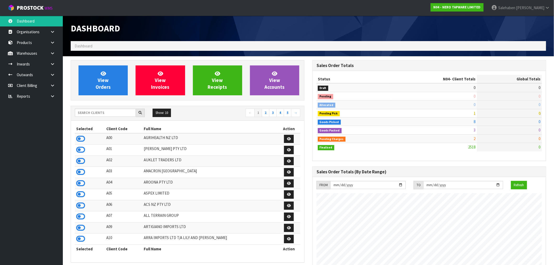
scroll to position [396, 242]
click at [87, 113] on input "text" at bounding box center [105, 113] width 61 height 8
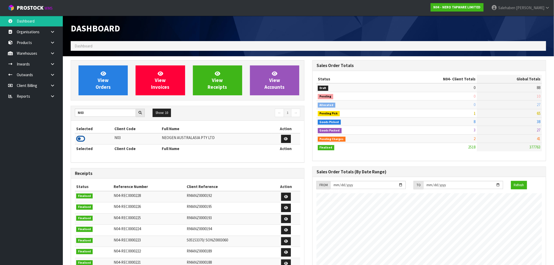
click at [80, 138] on icon at bounding box center [80, 139] width 9 height 8
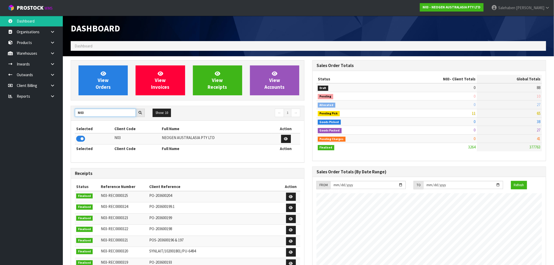
drag, startPoint x: 88, startPoint y: 114, endPoint x: 68, endPoint y: 116, distance: 20.3
click at [68, 116] on div "View Orders View Invoices View Receipts View Accounts N03 Show: 10 5 10 25 50 ←…" at bounding box center [188, 212] width 242 height 304
type input "A00"
click at [82, 139] on icon at bounding box center [80, 139] width 9 height 8
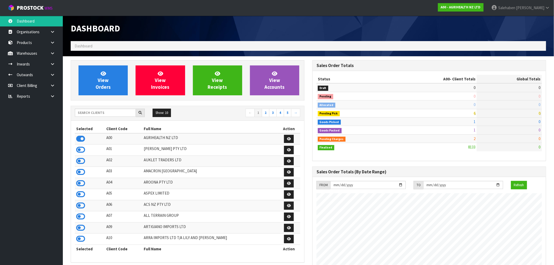
scroll to position [396, 242]
click at [84, 113] on input "text" at bounding box center [105, 113] width 61 height 8
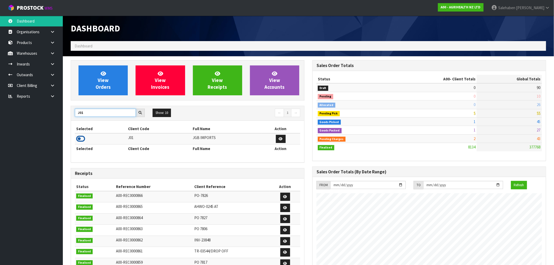
type input "J01"
click at [80, 138] on icon at bounding box center [80, 139] width 9 height 8
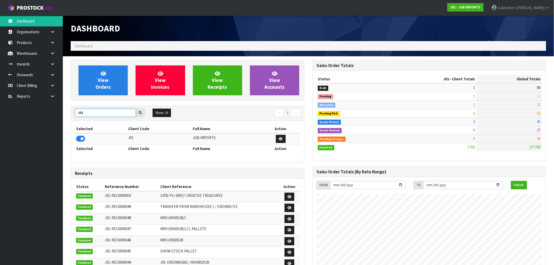
drag, startPoint x: 88, startPoint y: 110, endPoint x: 72, endPoint y: 121, distance: 19.4
click at [72, 121] on div "J01 Show: 10 5 10 25 50 ← 1 → Selected Client Code Full Name Action J01 JGB IMP…" at bounding box center [188, 134] width 234 height 57
type input "E04"
click at [80, 137] on icon at bounding box center [80, 139] width 9 height 8
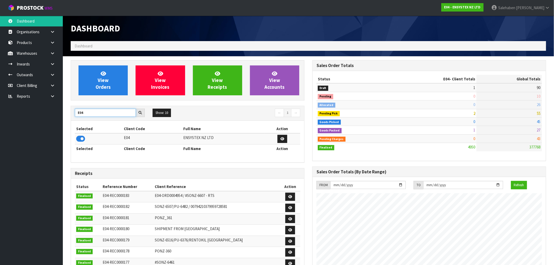
drag, startPoint x: 88, startPoint y: 113, endPoint x: 59, endPoint y: 120, distance: 30.3
click at [59, 120] on body "Toggle navigation ProStock WMS E04 - ENSYSTEX NZ LTD [PERSON_NAME] Logout Dashb…" at bounding box center [277, 132] width 554 height 265
type input "VIE"
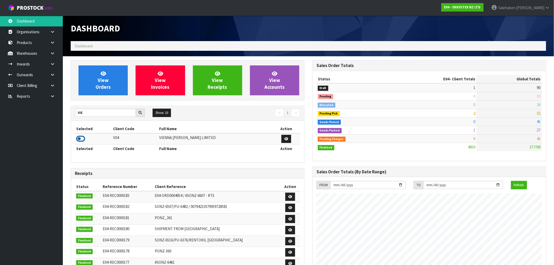
click at [81, 140] on icon at bounding box center [80, 139] width 9 height 8
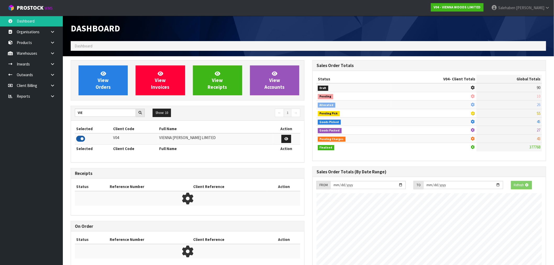
scroll to position [363, 242]
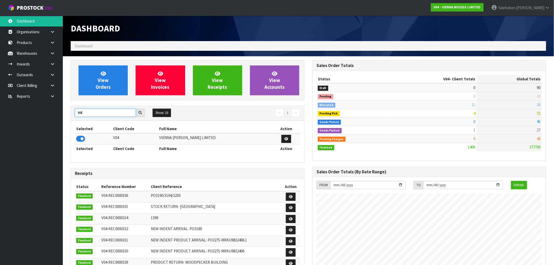
drag, startPoint x: 87, startPoint y: 111, endPoint x: 65, endPoint y: 118, distance: 23.1
click at [65, 118] on section "View Orders View Invoices View Receipts View Accounts VIE Show: 10 5 10 25 50 ←…" at bounding box center [308, 247] width 491 height 382
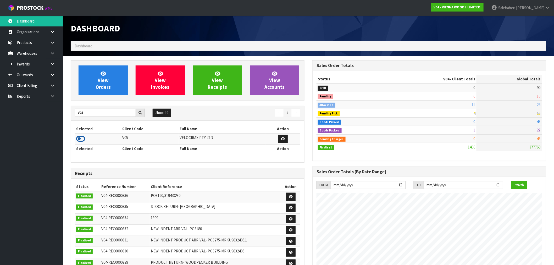
click at [80, 138] on icon at bounding box center [80, 139] width 9 height 8
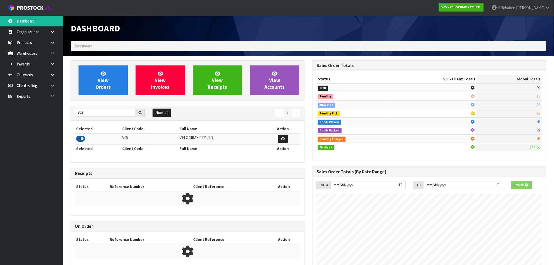
scroll to position [396, 242]
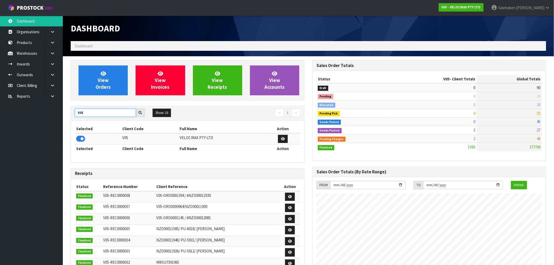
drag, startPoint x: 86, startPoint y: 111, endPoint x: 72, endPoint y: 118, distance: 15.7
click at [72, 118] on div "V05 Show: 10 5 10 25 50 ← 1 →" at bounding box center [187, 113] width 233 height 15
type input "A03"
click at [82, 135] on icon at bounding box center [80, 139] width 9 height 8
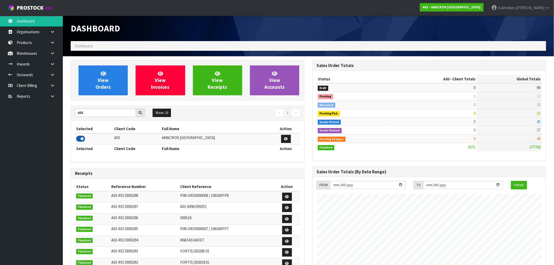
scroll to position [363, 242]
